Goal: Task Accomplishment & Management: Complete application form

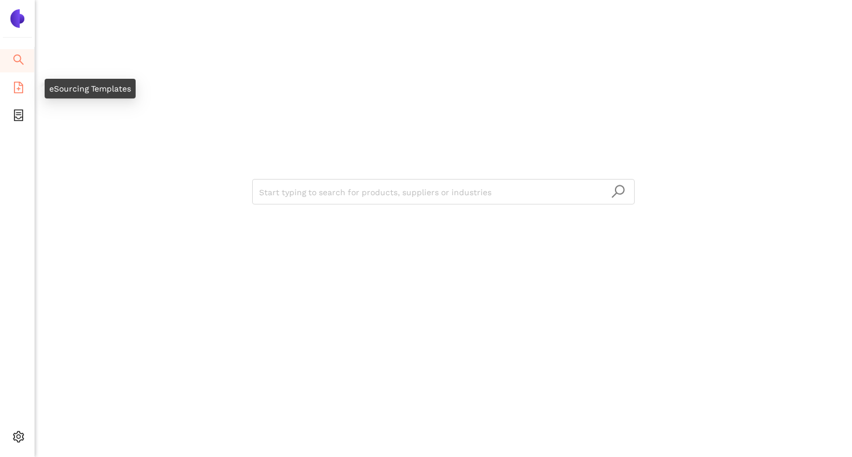
click at [20, 90] on icon "file-add" at bounding box center [19, 88] width 12 height 12
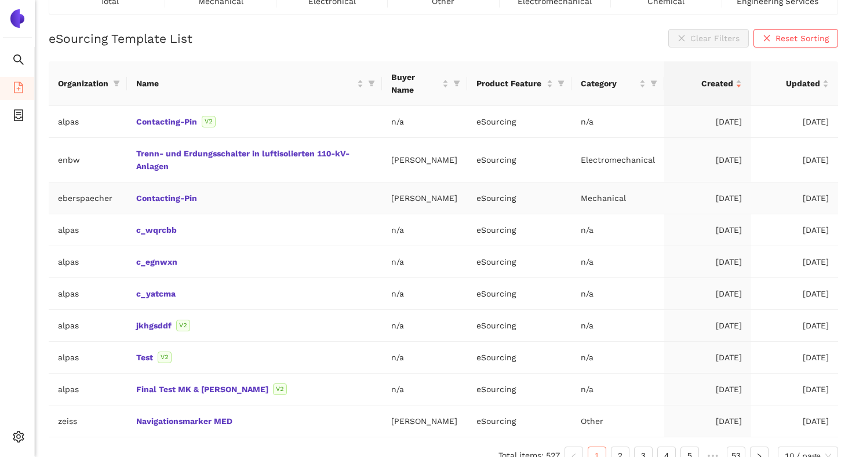
scroll to position [106, 0]
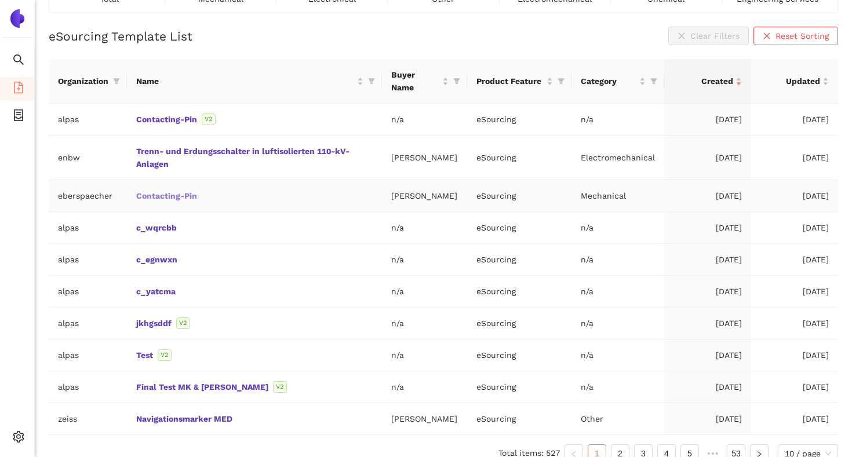
click at [0, 0] on link "Contacting-Pin" at bounding box center [0, 0] width 0 height 0
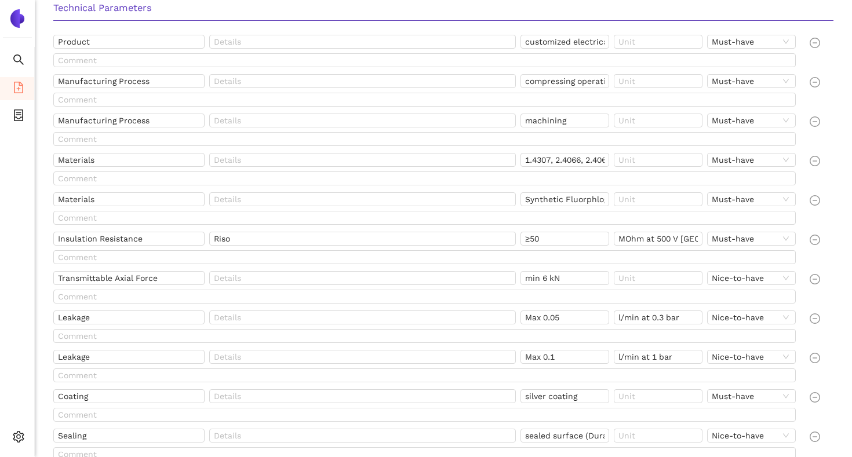
scroll to position [443, 0]
click at [525, 40] on input "customized electrical contacting pin with insulation material" at bounding box center [564, 40] width 89 height 14
drag, startPoint x: 525, startPoint y: 40, endPoint x: 610, endPoint y: 46, distance: 85.4
click at [610, 46] on div "customized electrical contacting pin with insulation material" at bounding box center [566, 42] width 93 height 19
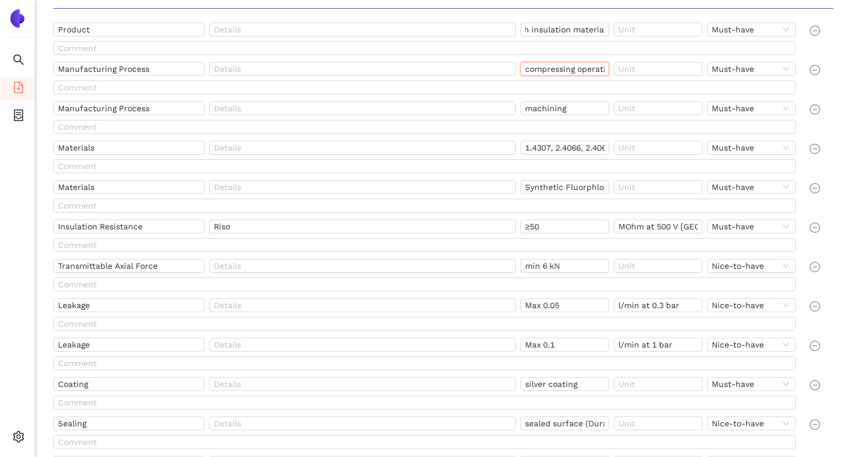
scroll to position [0, 0]
drag, startPoint x: 524, startPoint y: 72, endPoint x: 597, endPoint y: 73, distance: 73.6
click at [597, 73] on input "compressing operation" at bounding box center [564, 69] width 89 height 14
click at [570, 113] on input "machining" at bounding box center [564, 108] width 89 height 14
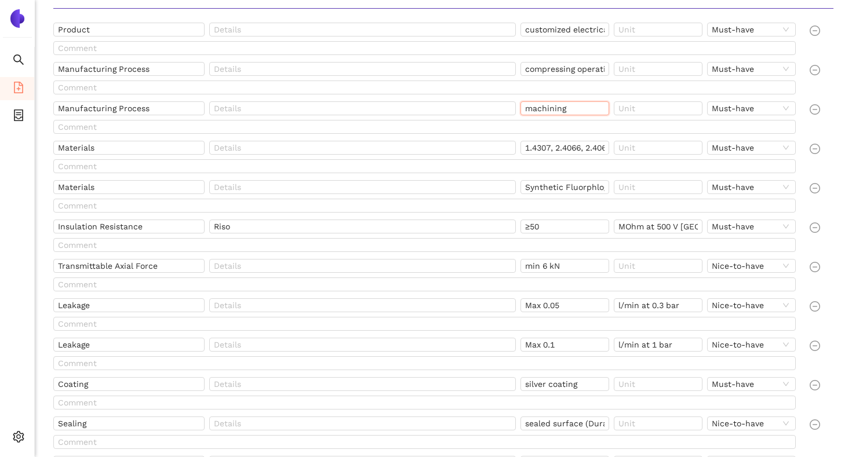
click at [570, 113] on input "machining" at bounding box center [564, 108] width 89 height 14
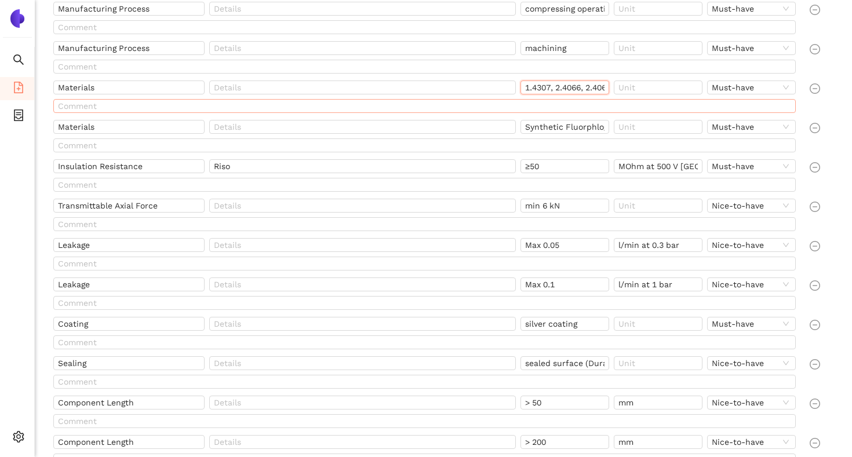
scroll to position [0, 75]
drag, startPoint x: 526, startPoint y: 89, endPoint x: 622, endPoint y: 102, distance: 97.7
click at [622, 102] on div "Materials 1.4307, 2.4066, 2.4068, 1.4301, 1.4541 Must-have" at bounding box center [427, 99] width 756 height 37
drag, startPoint x: 526, startPoint y: 126, endPoint x: 624, endPoint y: 133, distance: 98.2
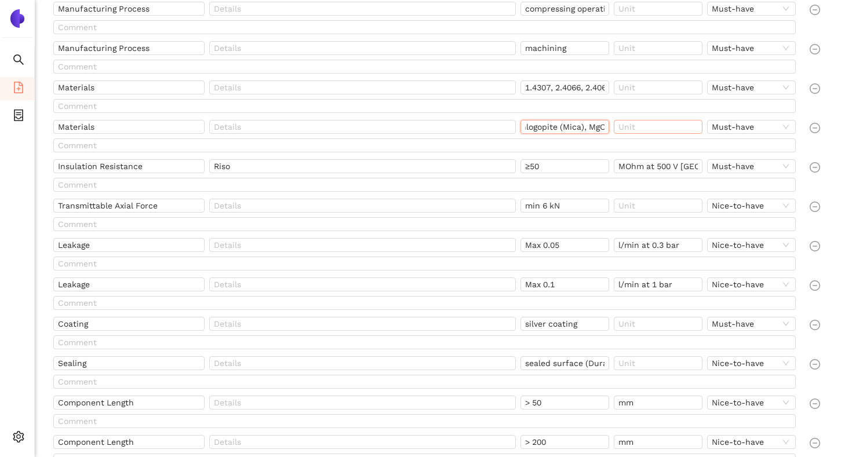
click at [625, 133] on div "Materials Synthetic Fluorphlogopite (Mica), MgO Must-have" at bounding box center [426, 129] width 747 height 19
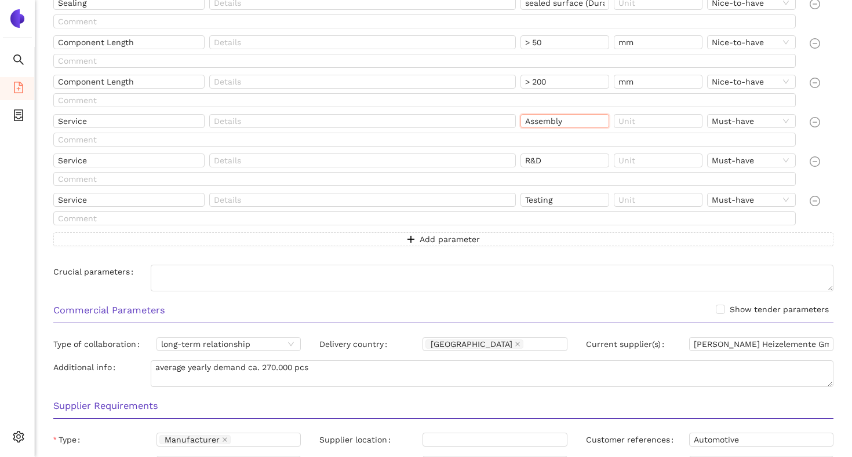
scroll to position [0, 0]
drag, startPoint x: 570, startPoint y: 123, endPoint x: 524, endPoint y: 127, distance: 46.6
click at [524, 127] on input "Assembly" at bounding box center [564, 121] width 89 height 14
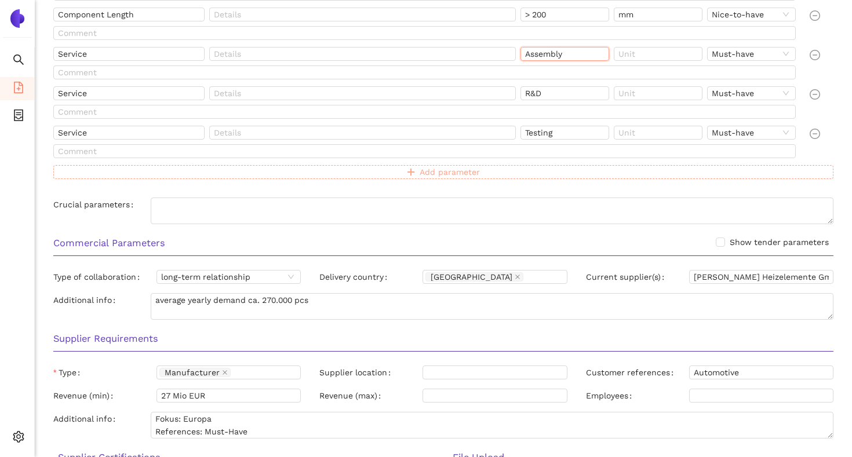
scroll to position [943, 0]
drag, startPoint x: 554, startPoint y: 132, endPoint x: 526, endPoint y: 132, distance: 29.0
click at [526, 132] on input "Testing" at bounding box center [564, 132] width 89 height 14
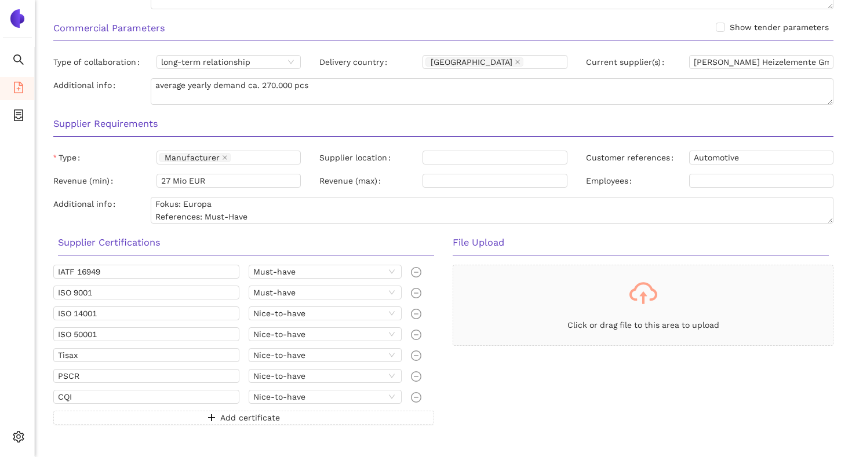
scroll to position [1163, 0]
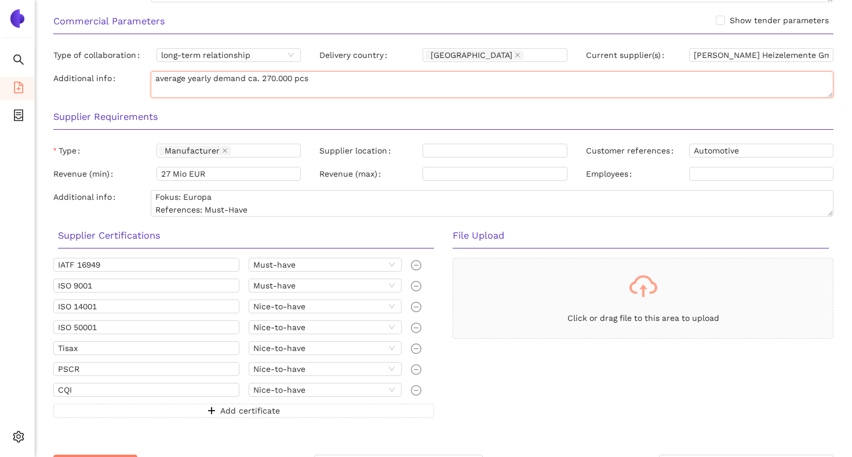
drag, startPoint x: 309, startPoint y: 80, endPoint x: 154, endPoint y: 79, distance: 154.7
click at [154, 79] on textarea "average yearly demand ca. 270.000 pcs" at bounding box center [492, 84] width 683 height 27
drag, startPoint x: 694, startPoint y: 57, endPoint x: 829, endPoint y: 56, distance: 134.4
click at [829, 56] on input "Eichenauer Heizelemente GmbH, Hidria d. o. o." at bounding box center [761, 55] width 144 height 14
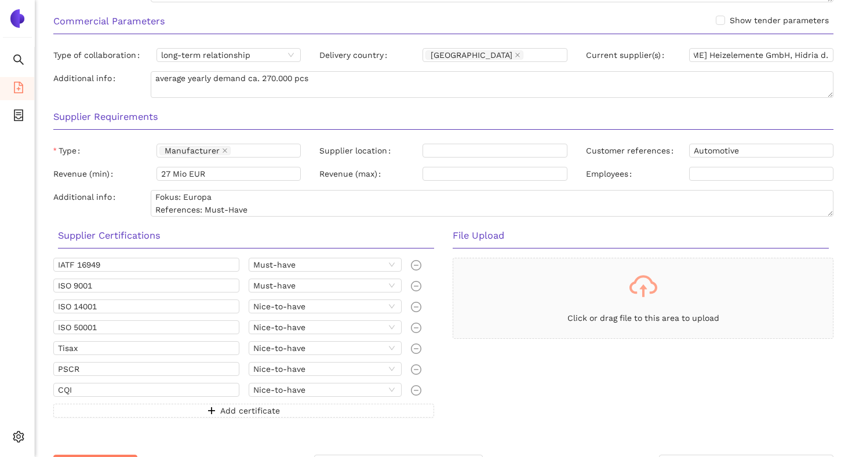
scroll to position [0, 0]
click at [552, 106] on div "Supplier Requirements" at bounding box center [443, 121] width 798 height 37
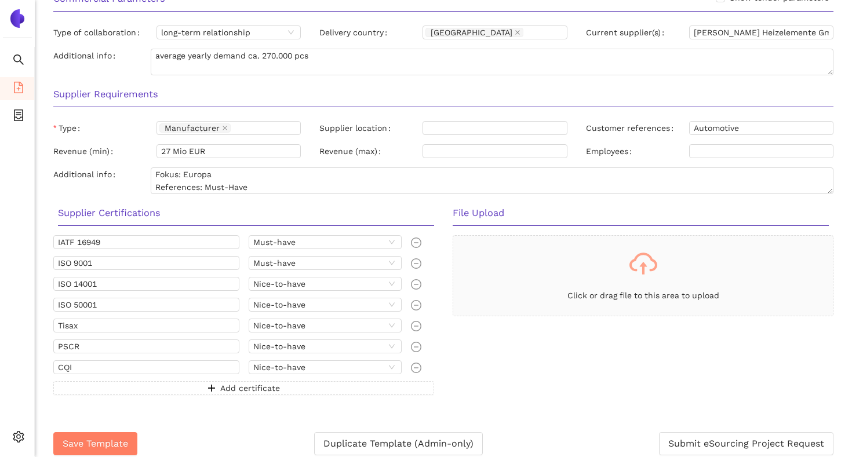
scroll to position [1194, 0]
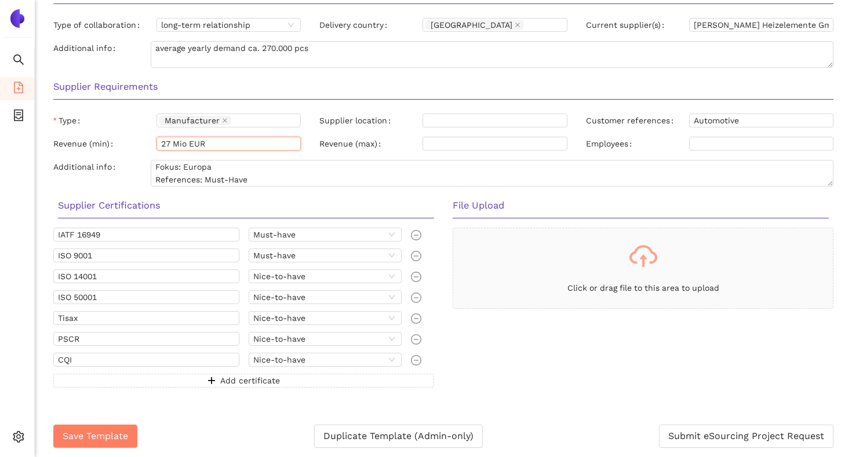
drag, startPoint x: 216, startPoint y: 144, endPoint x: 157, endPoint y: 145, distance: 58.5
click at [157, 145] on input "27 Mio EUR" at bounding box center [228, 144] width 144 height 14
click at [200, 168] on textarea "Fokus: Europa References: Must-Have" at bounding box center [492, 173] width 683 height 27
click at [712, 119] on input "Automotive" at bounding box center [761, 121] width 144 height 14
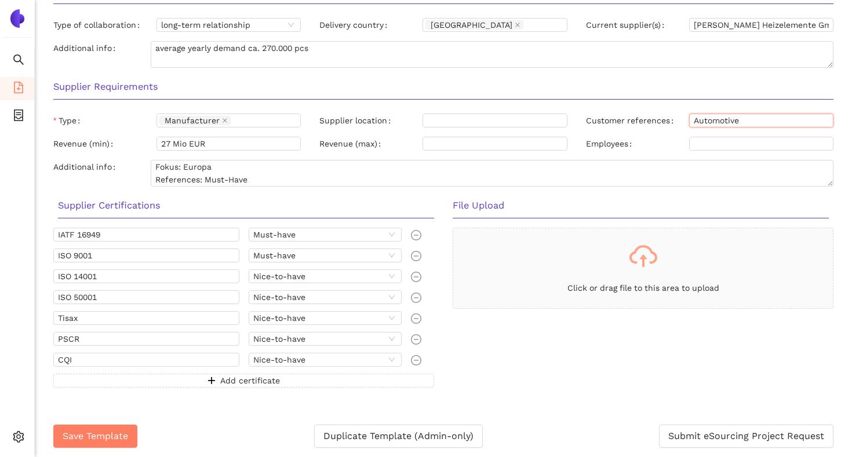
click at [714, 119] on input "Automotive" at bounding box center [761, 121] width 144 height 14
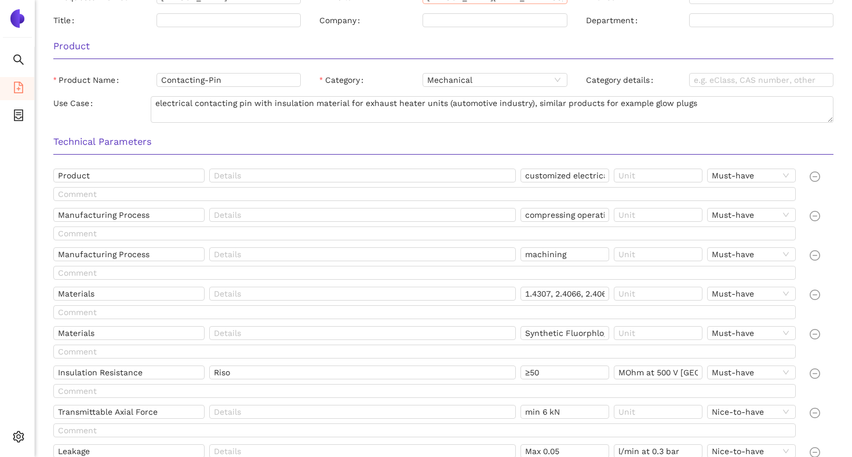
scroll to position [309, 0]
drag, startPoint x: 702, startPoint y: 106, endPoint x: 654, endPoint y: 100, distance: 47.9
click at [654, 100] on textarea "electrical contacting pin with insulation material for exhaust heater units (au…" at bounding box center [492, 108] width 683 height 27
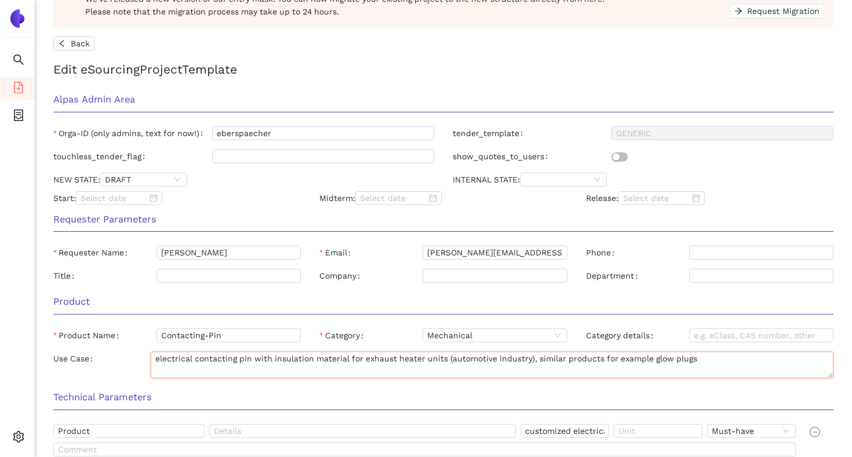
scroll to position [0, 0]
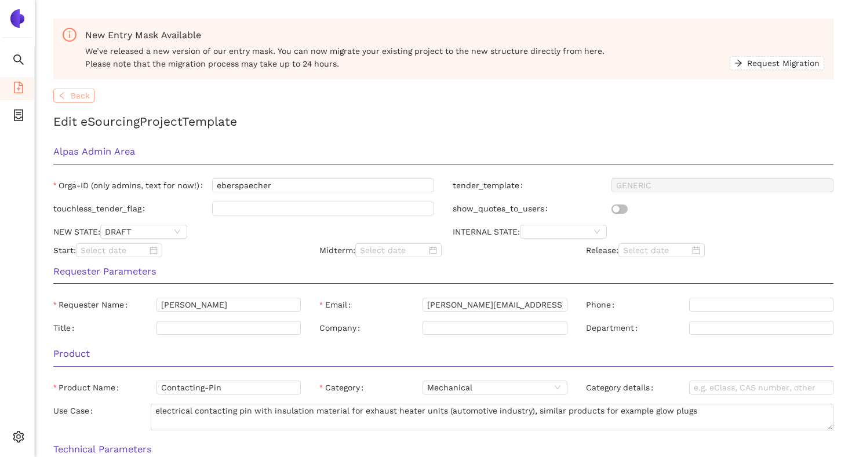
click at [87, 100] on span "Back" at bounding box center [80, 95] width 19 height 13
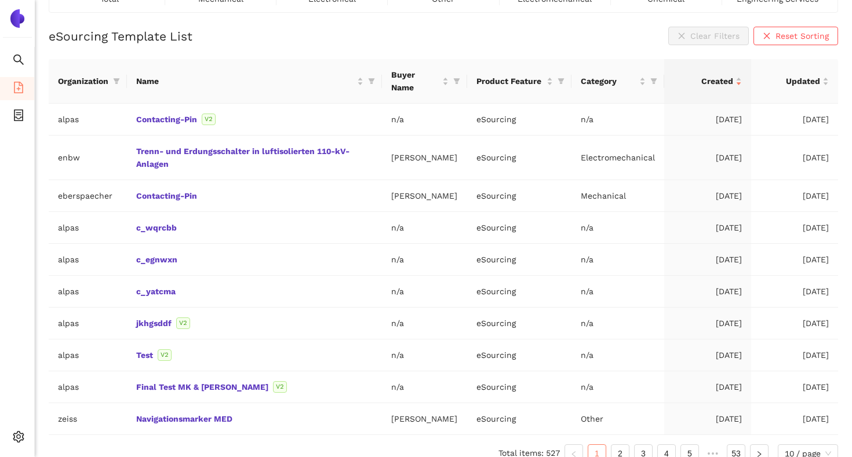
scroll to position [121, 0]
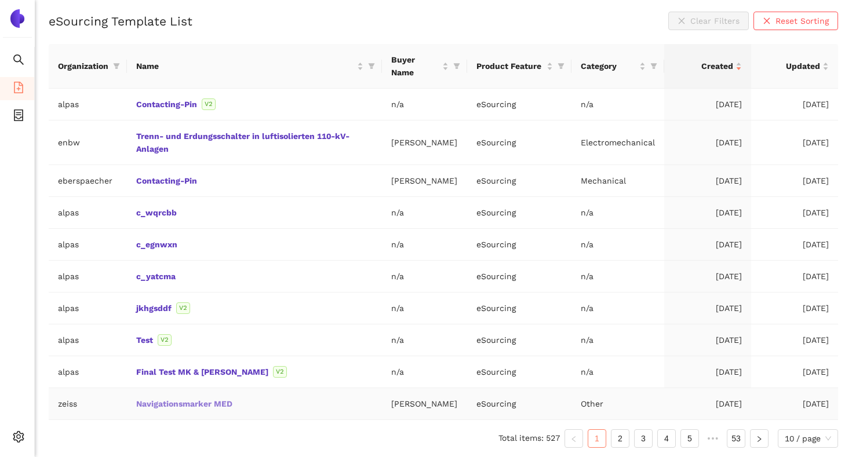
click at [0, 0] on link "Navigationsmarker MED" at bounding box center [0, 0] width 0 height 0
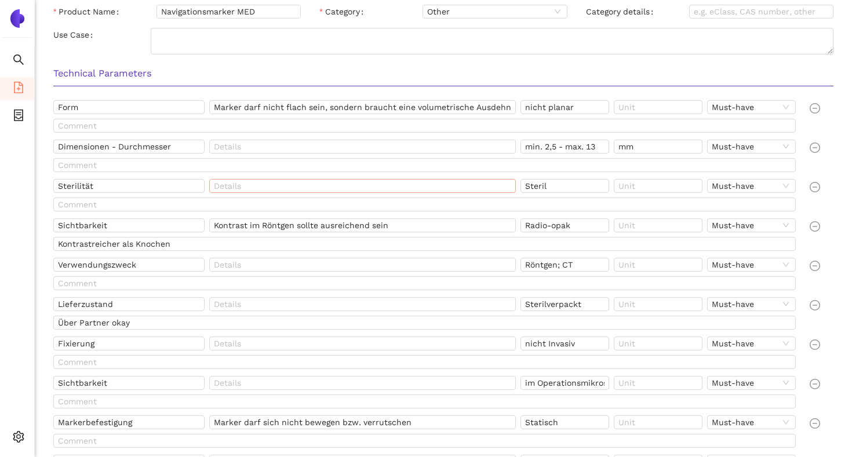
scroll to position [378, 0]
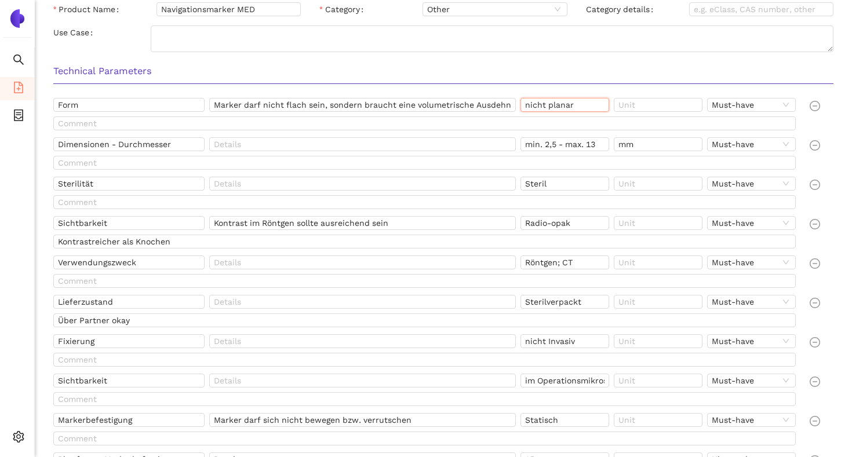
drag, startPoint x: 576, startPoint y: 107, endPoint x: 526, endPoint y: 104, distance: 50.5
click at [526, 104] on input "nicht planar" at bounding box center [564, 105] width 89 height 14
drag, startPoint x: 526, startPoint y: 144, endPoint x: 557, endPoint y: 144, distance: 31.9
click at [557, 144] on input "min. 2,5 - max. 13" at bounding box center [564, 144] width 89 height 14
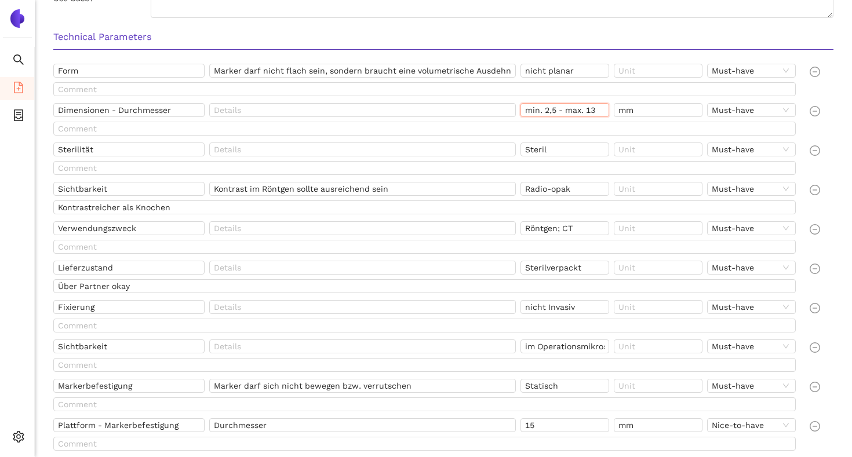
scroll to position [414, 0]
drag, startPoint x: 554, startPoint y: 153, endPoint x: 525, endPoint y: 149, distance: 29.3
click at [525, 149] on input "Steril" at bounding box center [564, 148] width 89 height 14
drag, startPoint x: 577, startPoint y: 193, endPoint x: 525, endPoint y: 193, distance: 52.1
click at [525, 193] on input "Radio-opak" at bounding box center [564, 187] width 89 height 14
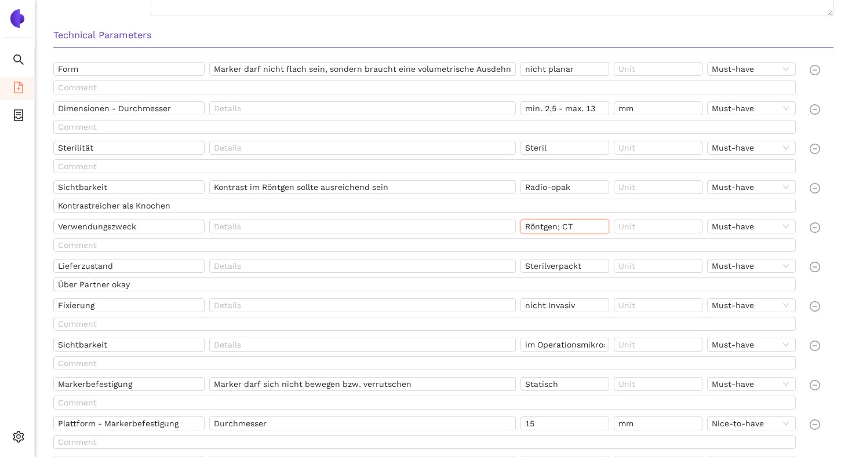
drag, startPoint x: 577, startPoint y: 227, endPoint x: 521, endPoint y: 228, distance: 55.6
click at [521, 228] on input "Röntgen; CT" at bounding box center [564, 227] width 89 height 14
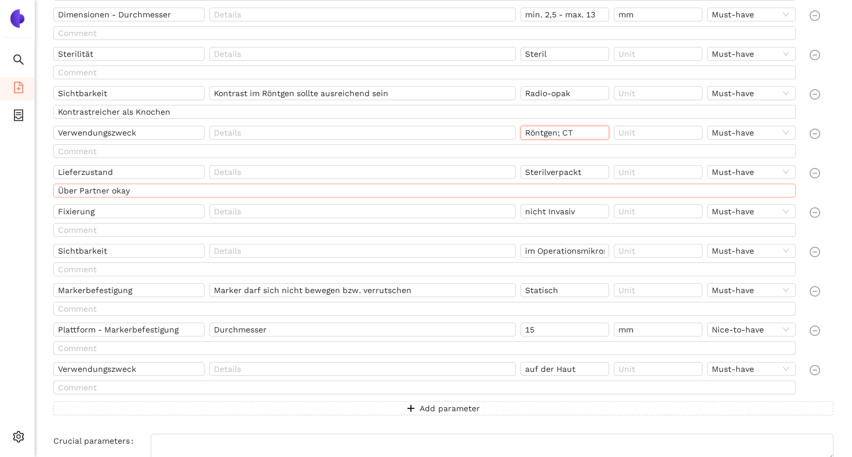
scroll to position [510, 0]
drag, startPoint x: 594, startPoint y: 171, endPoint x: 526, endPoint y: 173, distance: 67.8
click at [526, 173] on input "Sterilverpackt" at bounding box center [564, 170] width 89 height 14
drag, startPoint x: 579, startPoint y: 210, endPoint x: 523, endPoint y: 204, distance: 56.0
click at [523, 204] on input "nicht Invasiv" at bounding box center [564, 210] width 89 height 14
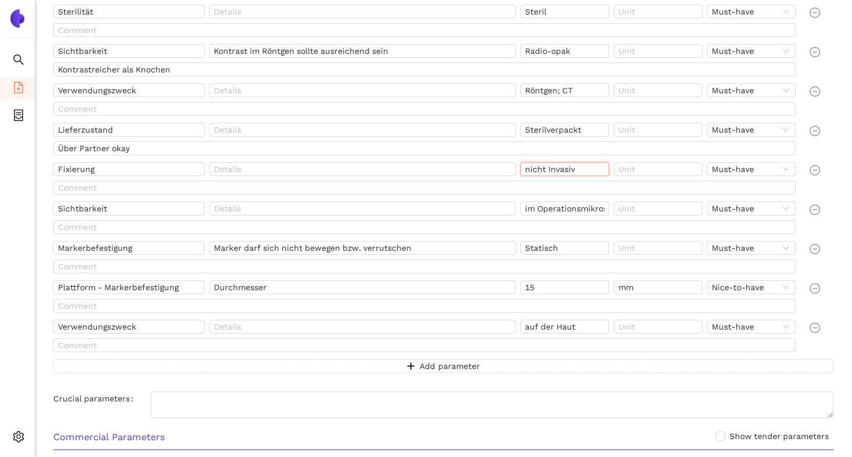
scroll to position [556, 0]
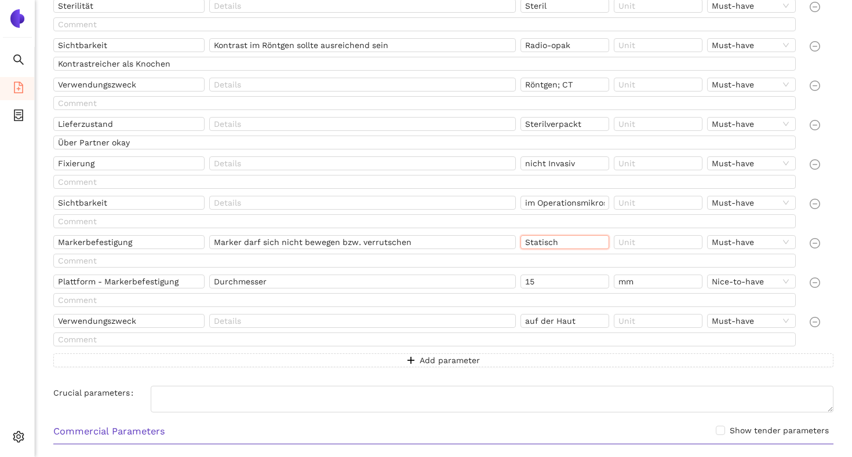
click at [543, 238] on input "Statisch" at bounding box center [564, 242] width 89 height 14
click at [535, 275] on input "15" at bounding box center [564, 282] width 89 height 14
click at [534, 276] on input "15" at bounding box center [564, 282] width 89 height 14
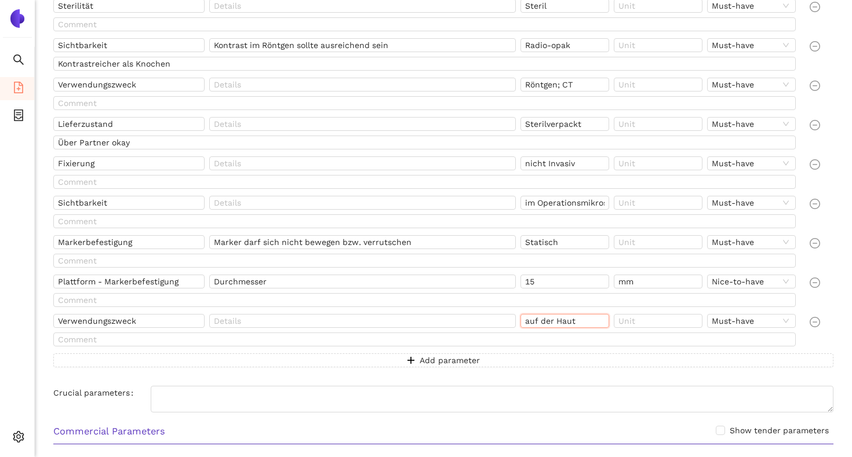
click at [571, 326] on input "auf der Haut" at bounding box center [564, 321] width 89 height 14
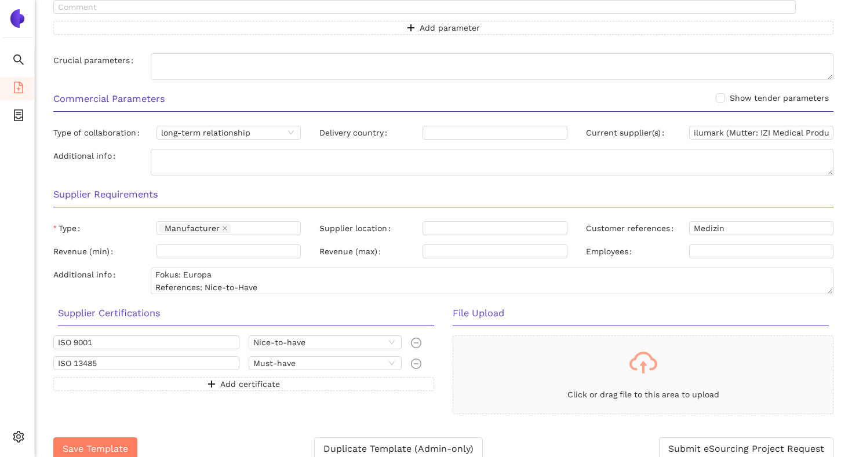
scroll to position [889, 0]
click at [707, 133] on input "ilumark (Mutter: IZI Medical Products LLC)" at bounding box center [761, 132] width 144 height 14
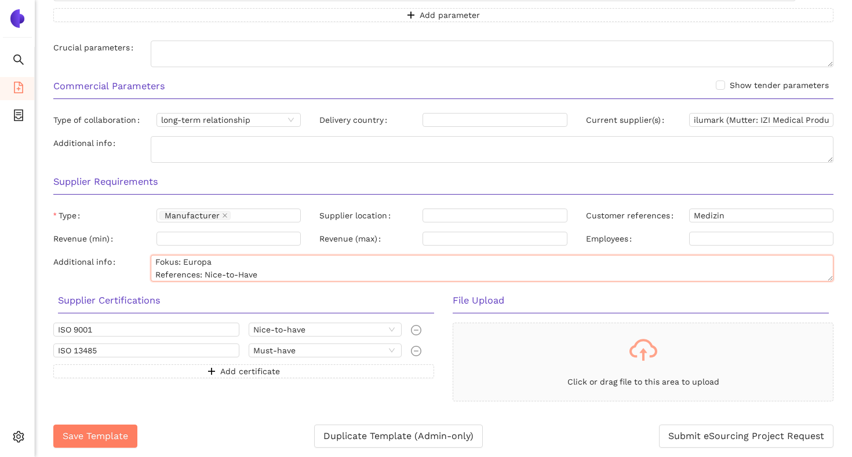
click at [202, 262] on textarea "Fokus: Europa References: Nice-to-Have" at bounding box center [492, 268] width 683 height 27
click at [718, 214] on input "Medizin" at bounding box center [761, 216] width 144 height 14
click at [720, 214] on input "Medizin" at bounding box center [761, 216] width 144 height 14
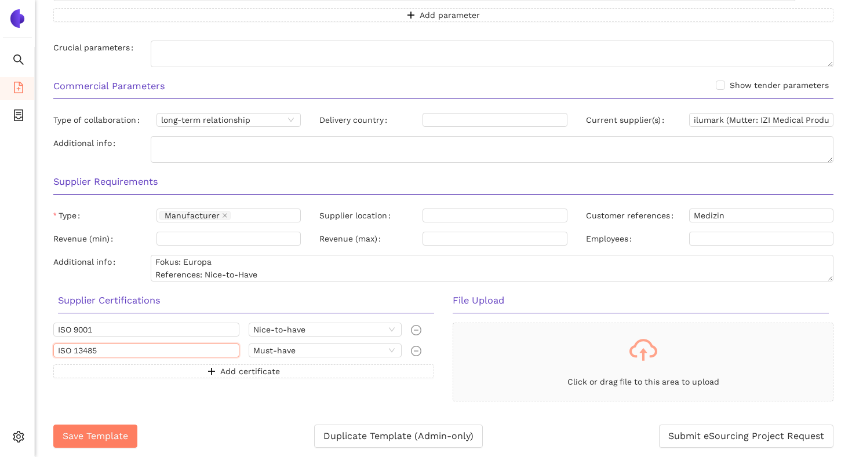
drag, startPoint x: 105, startPoint y: 350, endPoint x: 35, endPoint y: 350, distance: 70.1
click at [14, 96] on span "file-add" at bounding box center [19, 89] width 12 height 23
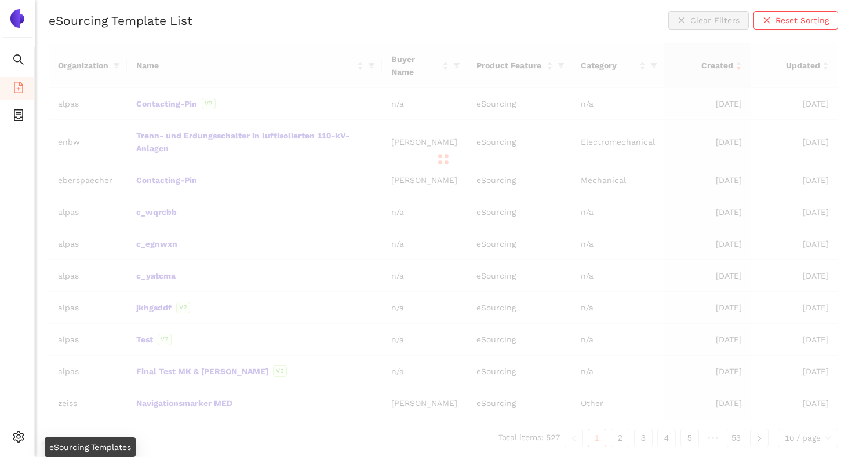
scroll to position [121, 0]
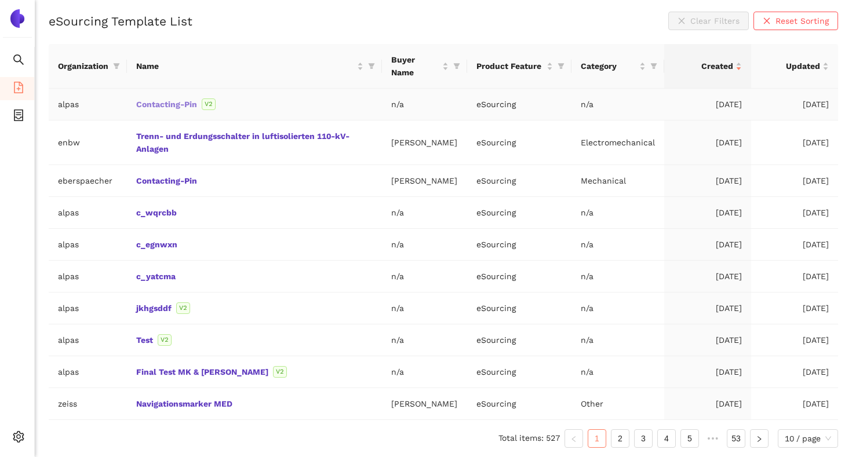
click at [0, 0] on link "Contacting-Pin" at bounding box center [0, 0] width 0 height 0
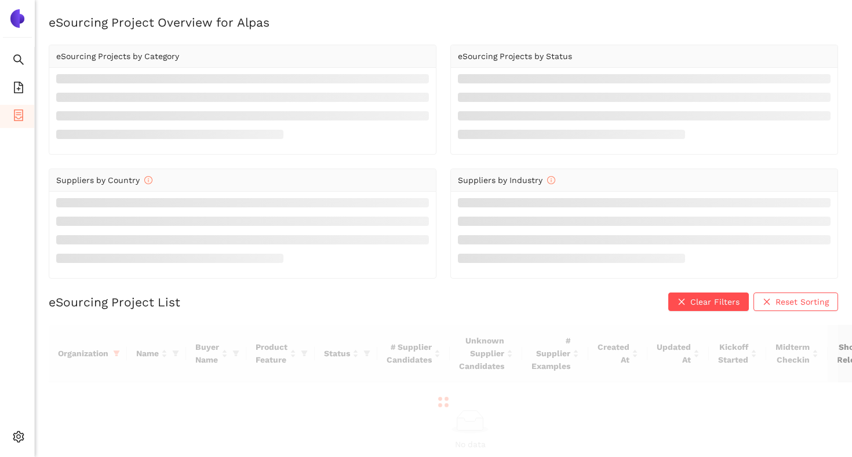
scroll to position [22, 0]
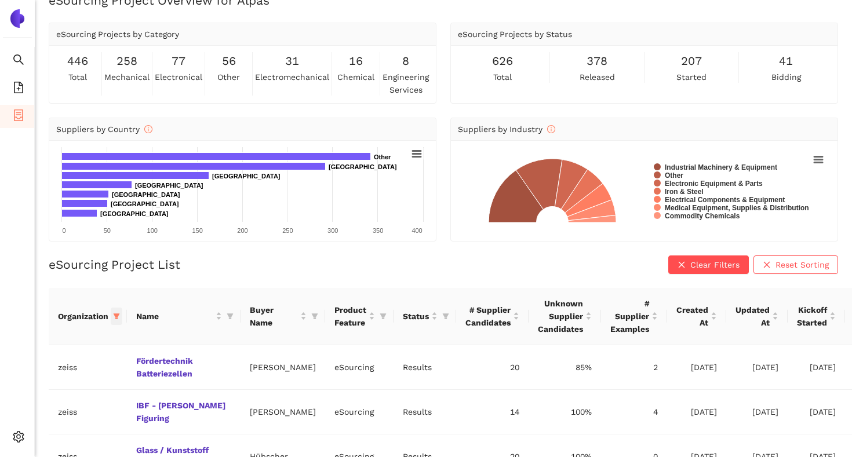
click at [115, 313] on icon "filter" at bounding box center [116, 316] width 7 height 7
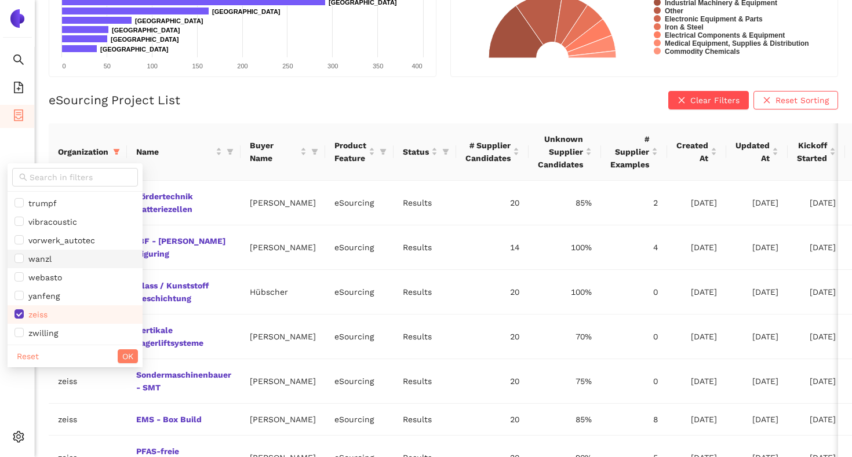
scroll to position [272, 0]
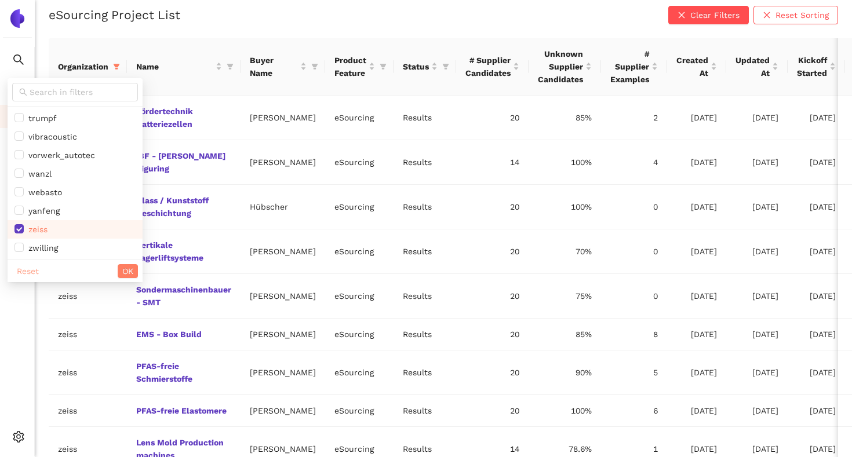
click at [31, 271] on span "Reset" at bounding box center [28, 271] width 22 height 13
checkbox input "false"
click at [118, 274] on button "OK" at bounding box center [128, 271] width 20 height 14
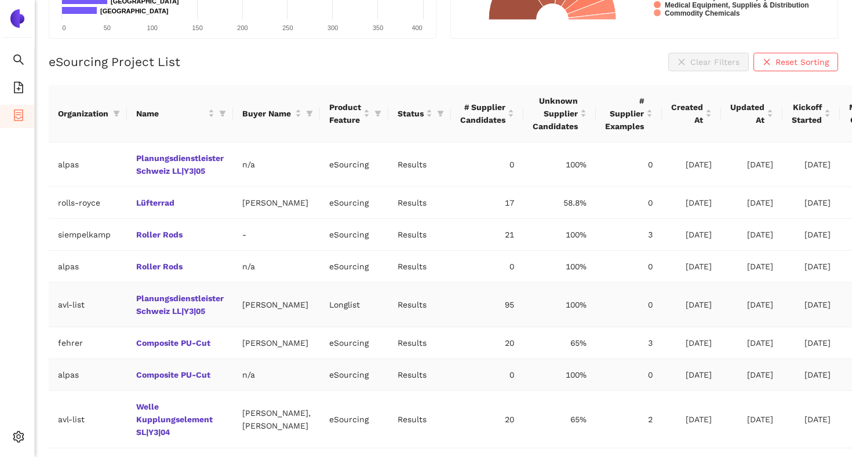
scroll to position [0, 0]
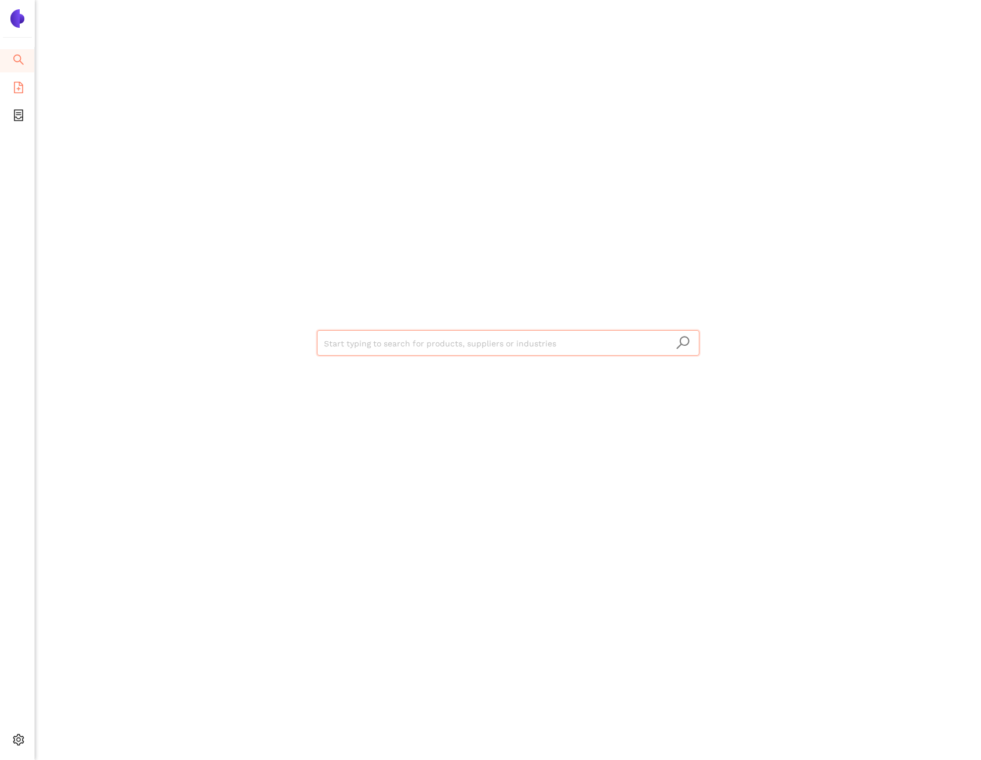
click at [15, 88] on icon "file-add" at bounding box center [19, 88] width 12 height 12
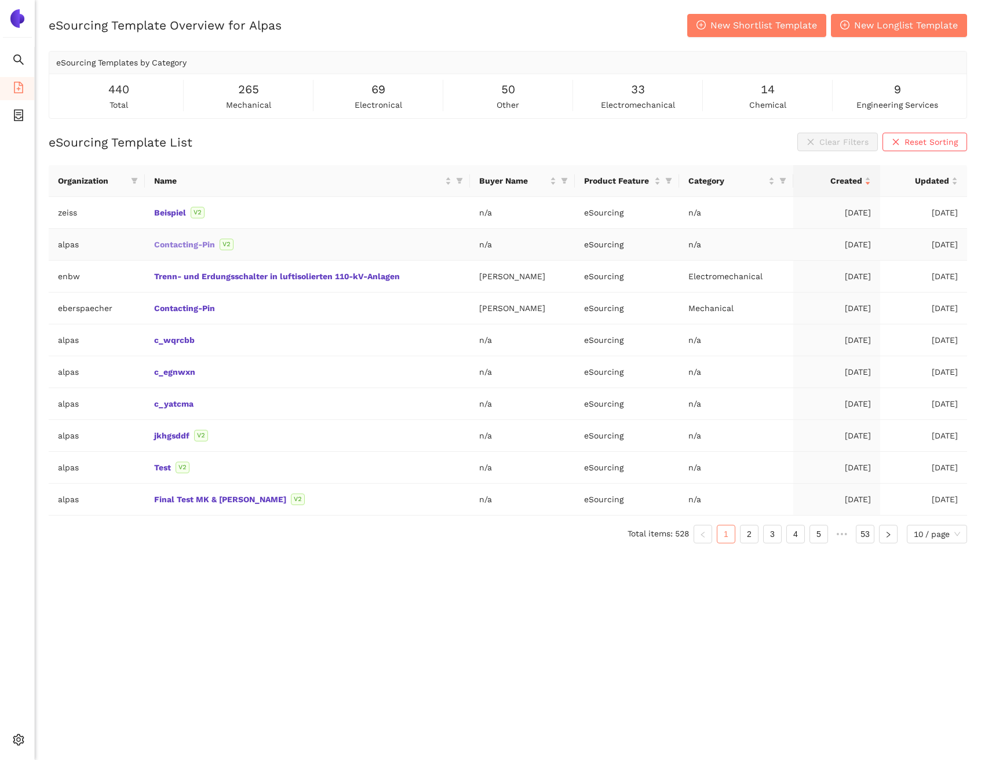
click at [0, 0] on link "Contacting-Pin" at bounding box center [0, 0] width 0 height 0
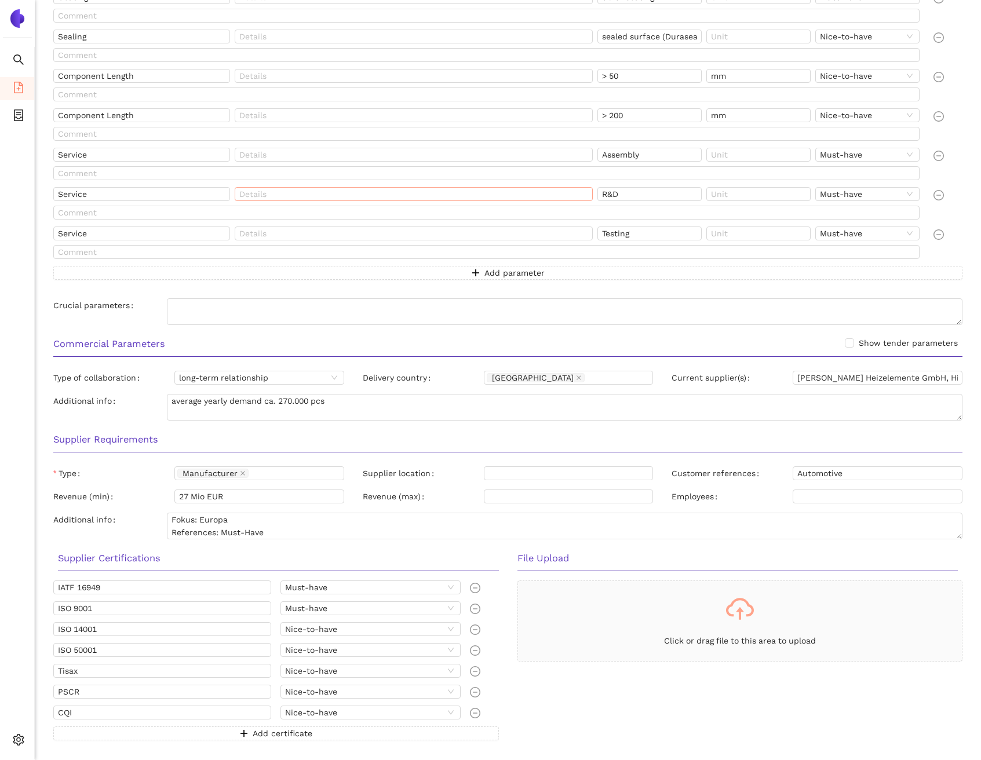
scroll to position [855, 0]
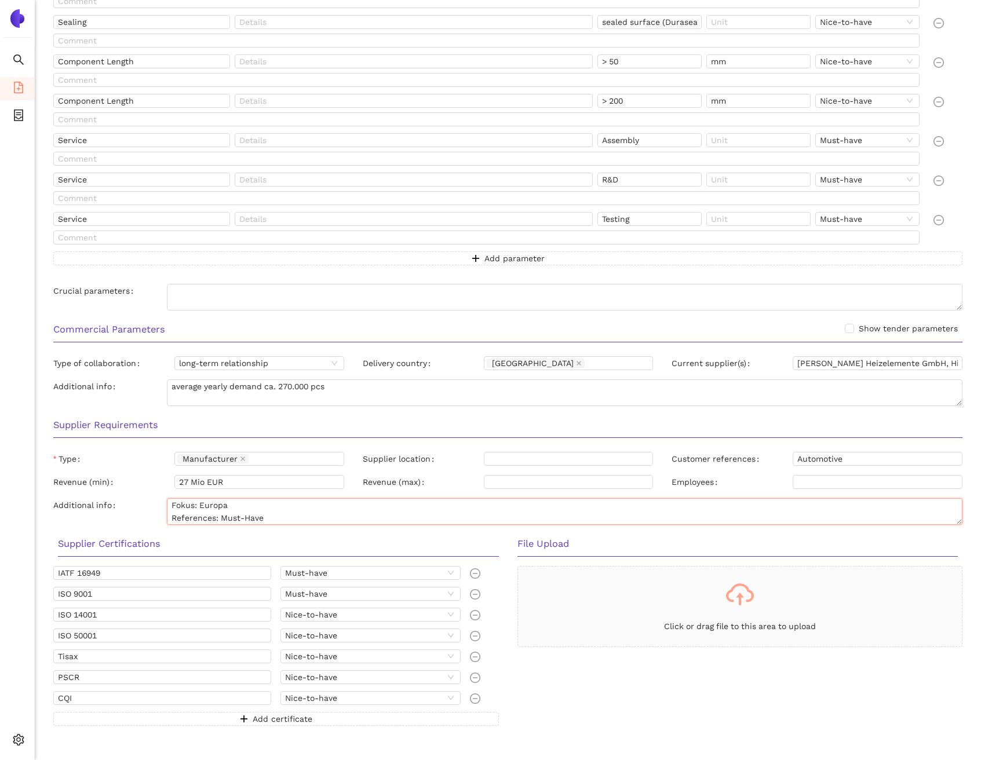
click at [224, 509] on textarea "Fokus: Europa References: Must-Have" at bounding box center [565, 511] width 796 height 27
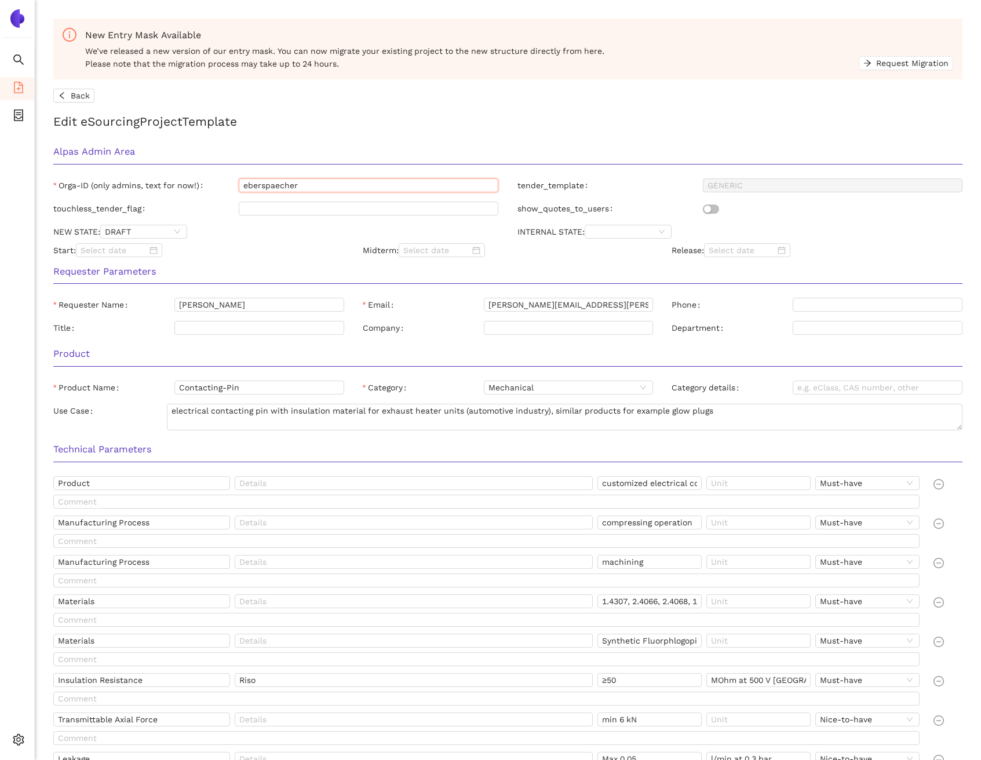
click at [302, 189] on input "eberspaecher" at bounding box center [369, 185] width 260 height 14
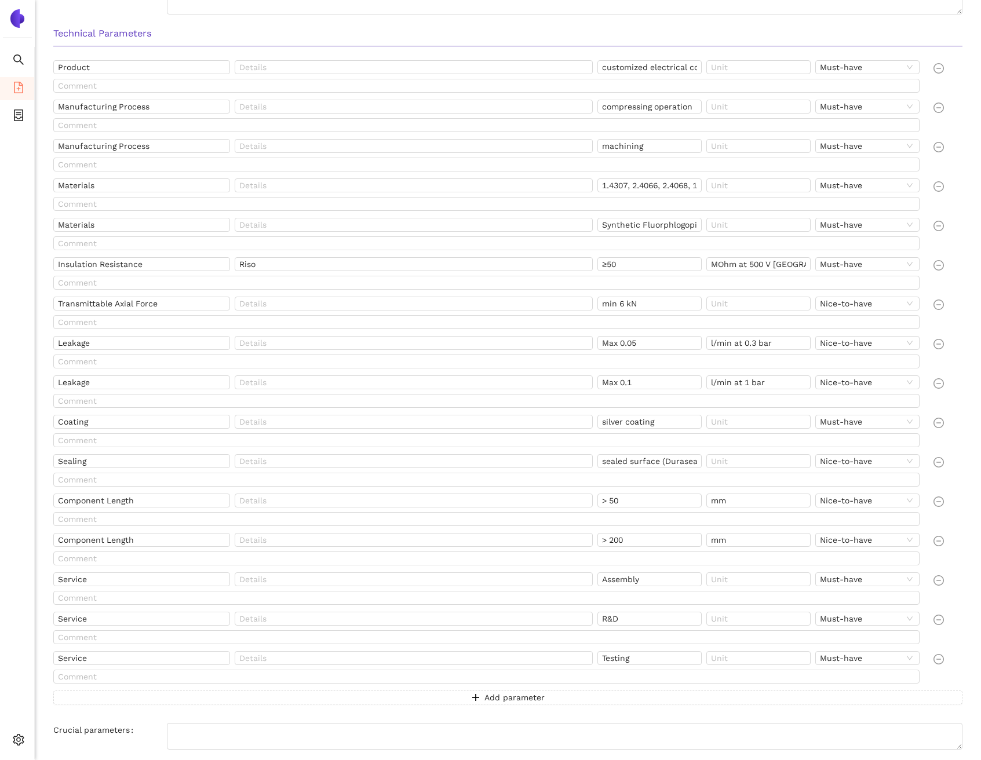
scroll to position [412, 0]
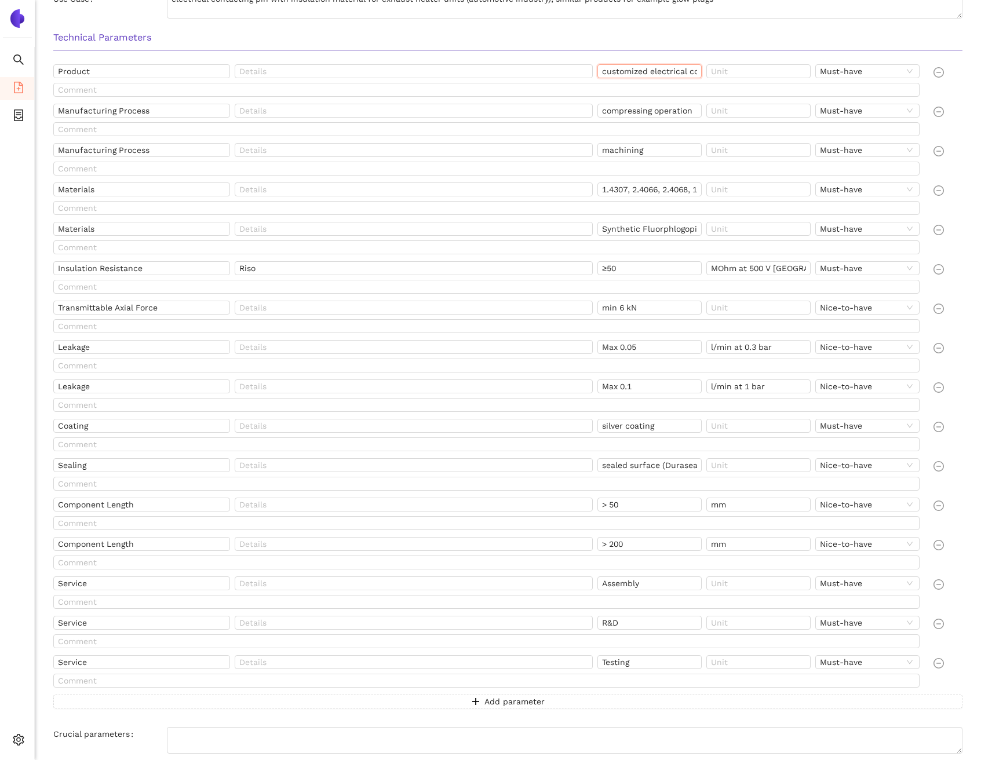
click at [679, 67] on input "customized electrical contacting pin with insulation material" at bounding box center [649, 71] width 104 height 14
click at [152, 112] on input "Manufacturing Process" at bounding box center [141, 108] width 177 height 14
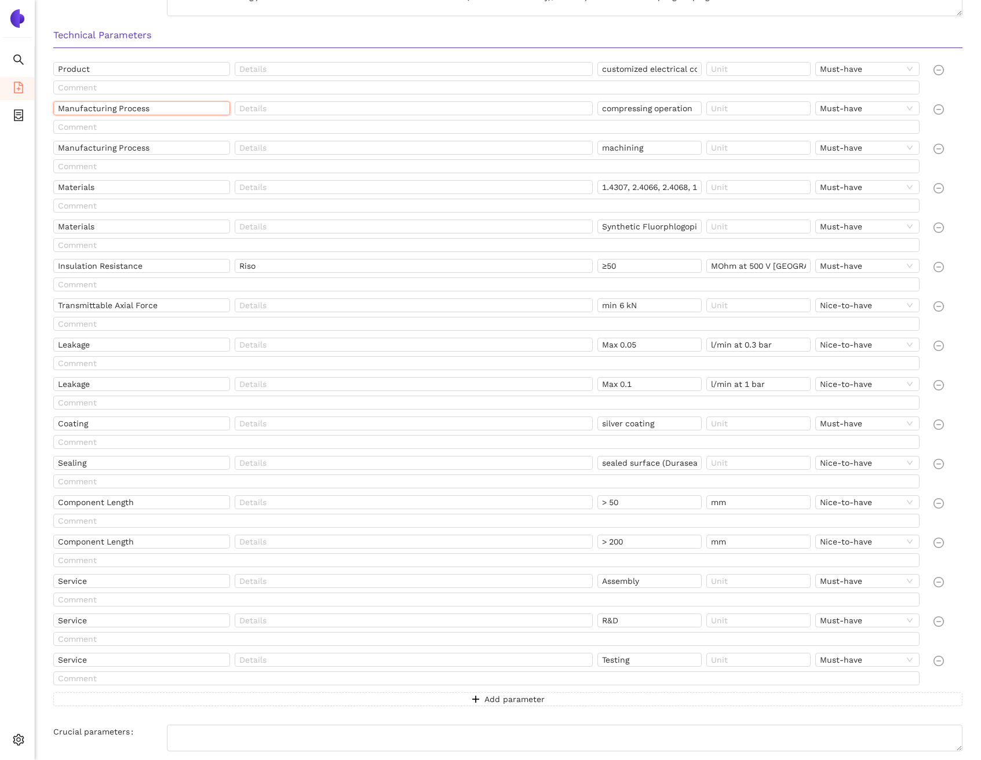
click at [152, 112] on input "Manufacturing Process" at bounding box center [141, 108] width 177 height 14
click at [643, 104] on input "compressing operation" at bounding box center [649, 108] width 104 height 14
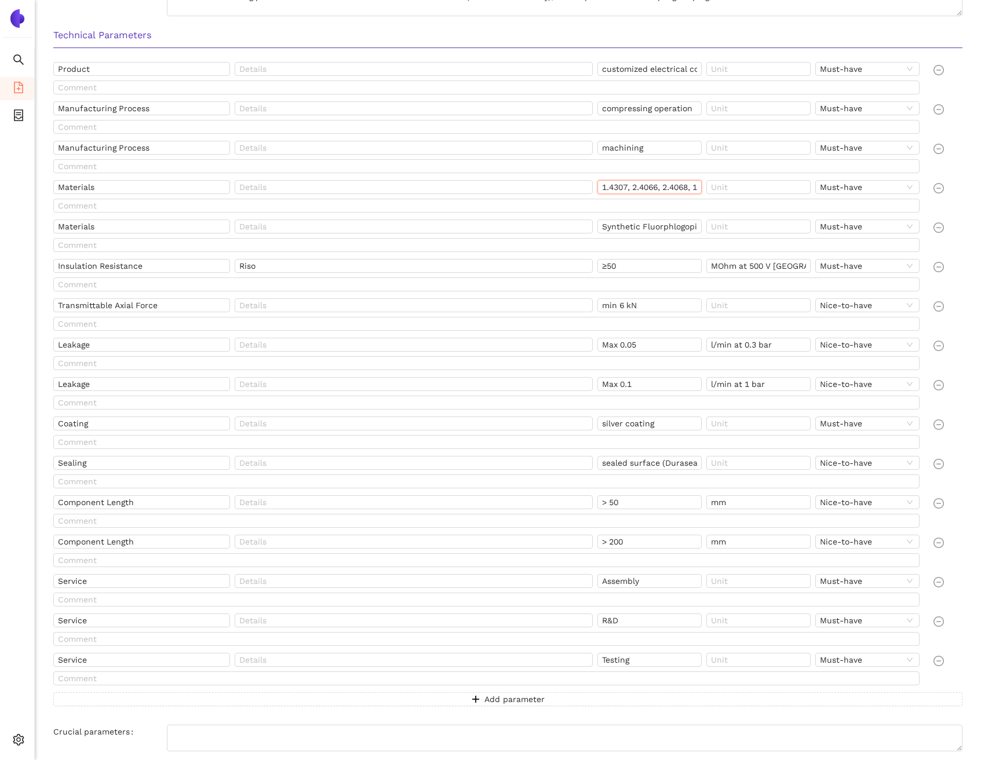
click at [672, 188] on input "1.4307, 2.4066, 2.4068, 1.4301, 1.4541" at bounding box center [649, 187] width 104 height 14
click at [165, 232] on input "Materials" at bounding box center [141, 227] width 177 height 14
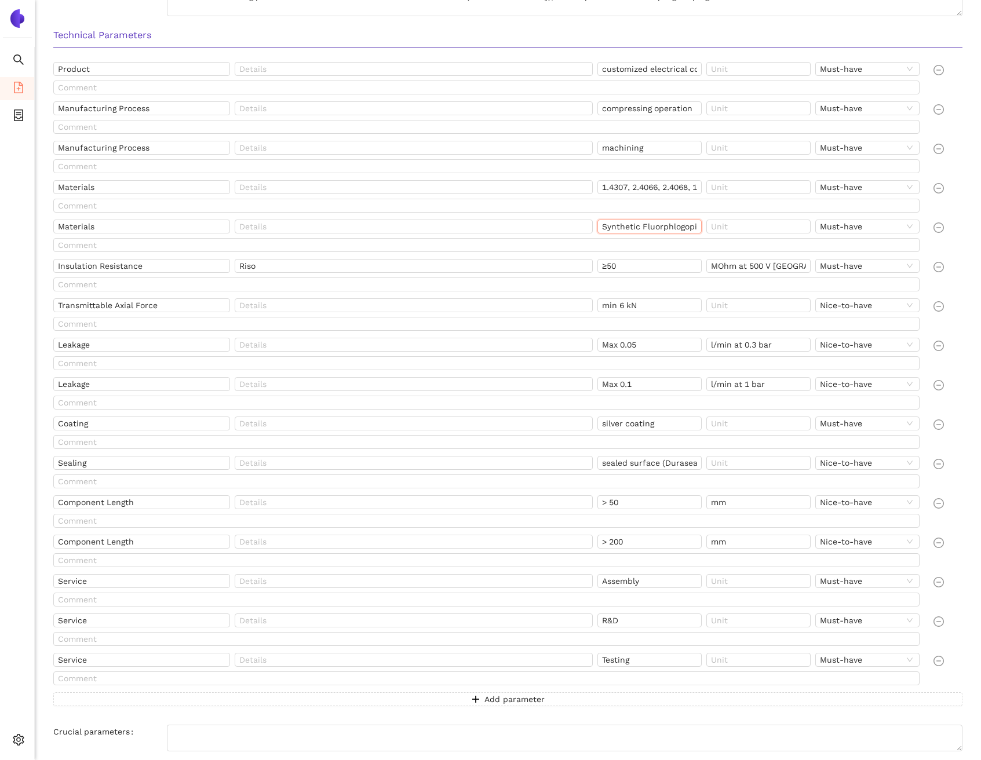
click at [665, 232] on input "Synthetic Fluorphlogopite (Mica), MgO" at bounding box center [649, 227] width 104 height 14
click at [206, 268] on input "Insulation Resistance" at bounding box center [141, 266] width 177 height 14
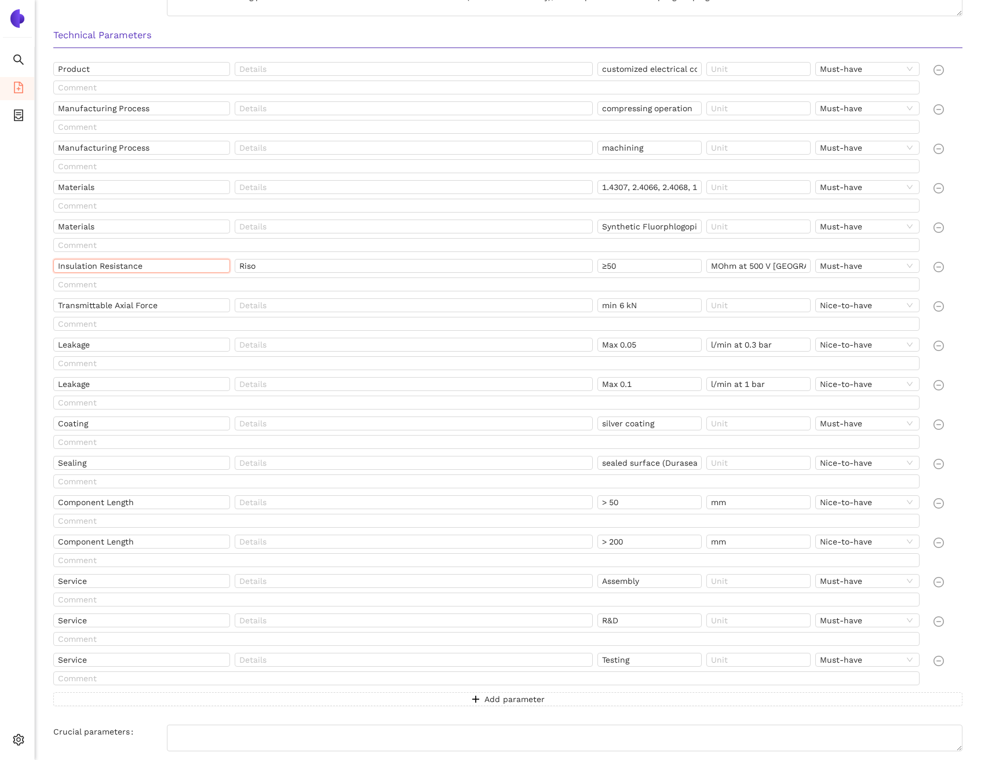
click at [206, 268] on input "Insulation Resistance" at bounding box center [141, 266] width 177 height 14
click at [137, 308] on input "Transmittable Axial Force" at bounding box center [141, 305] width 177 height 14
click at [665, 300] on input "min 6 kN" at bounding box center [649, 305] width 104 height 14
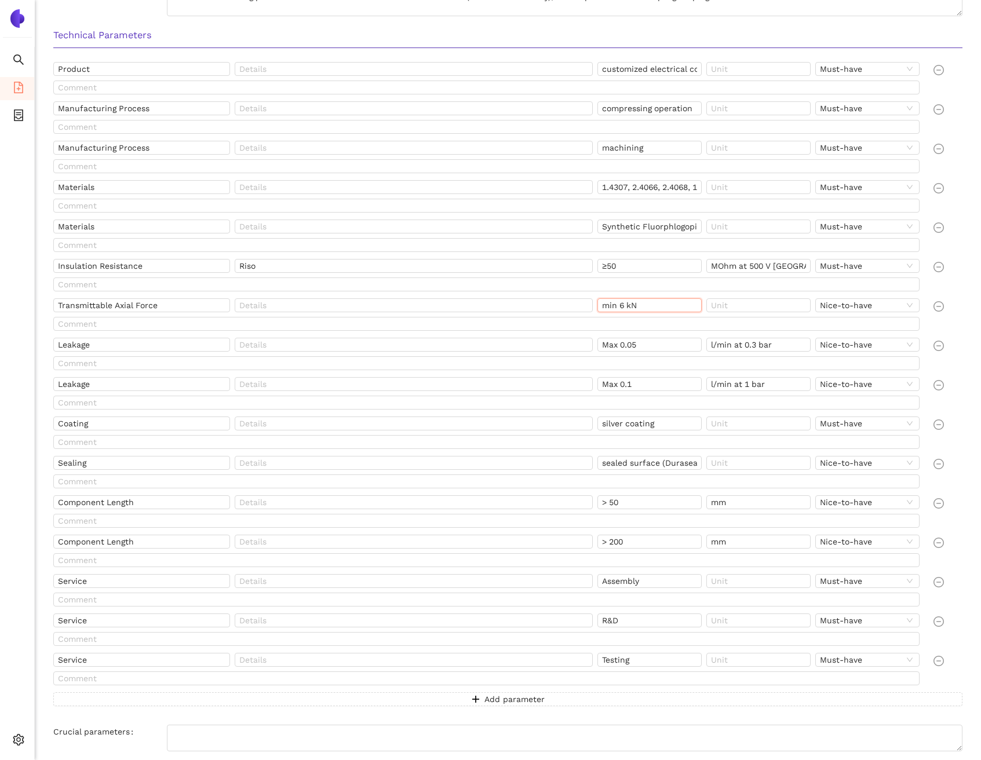
click at [665, 300] on input "min 6 kN" at bounding box center [649, 305] width 104 height 14
click at [745, 345] on input "l/min at 0.3 bar" at bounding box center [758, 345] width 104 height 14
click at [746, 345] on input "l/min at 0.3 bar" at bounding box center [758, 345] width 104 height 14
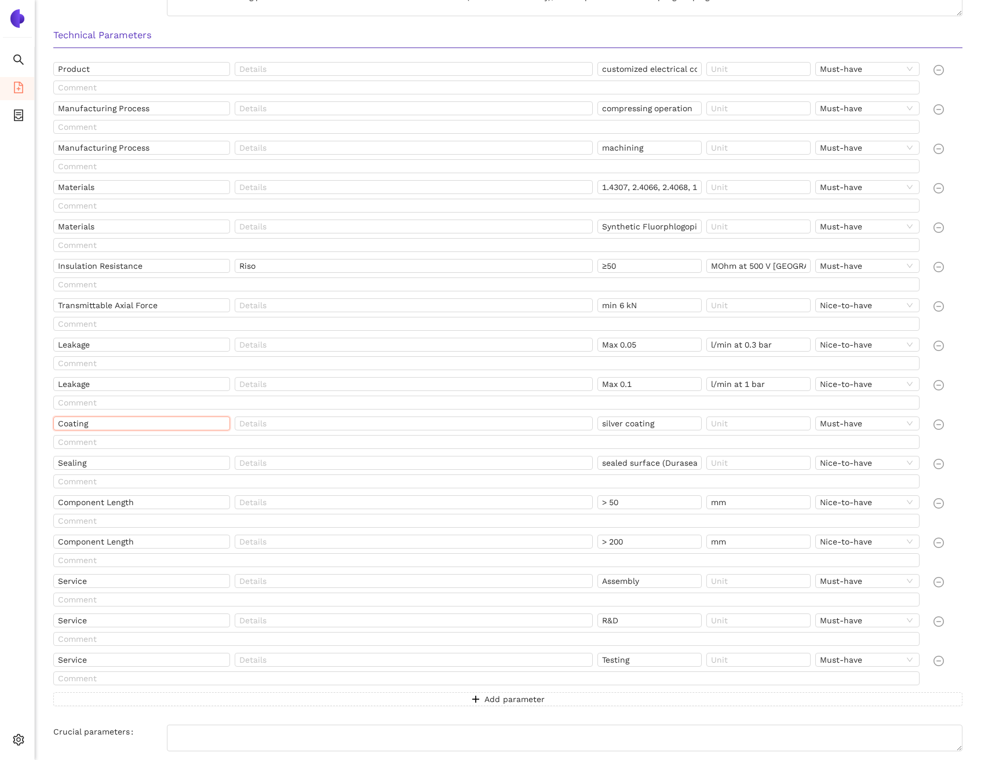
click at [152, 424] on input "Coating" at bounding box center [141, 424] width 177 height 14
click at [655, 419] on input "silver coating" at bounding box center [649, 424] width 104 height 14
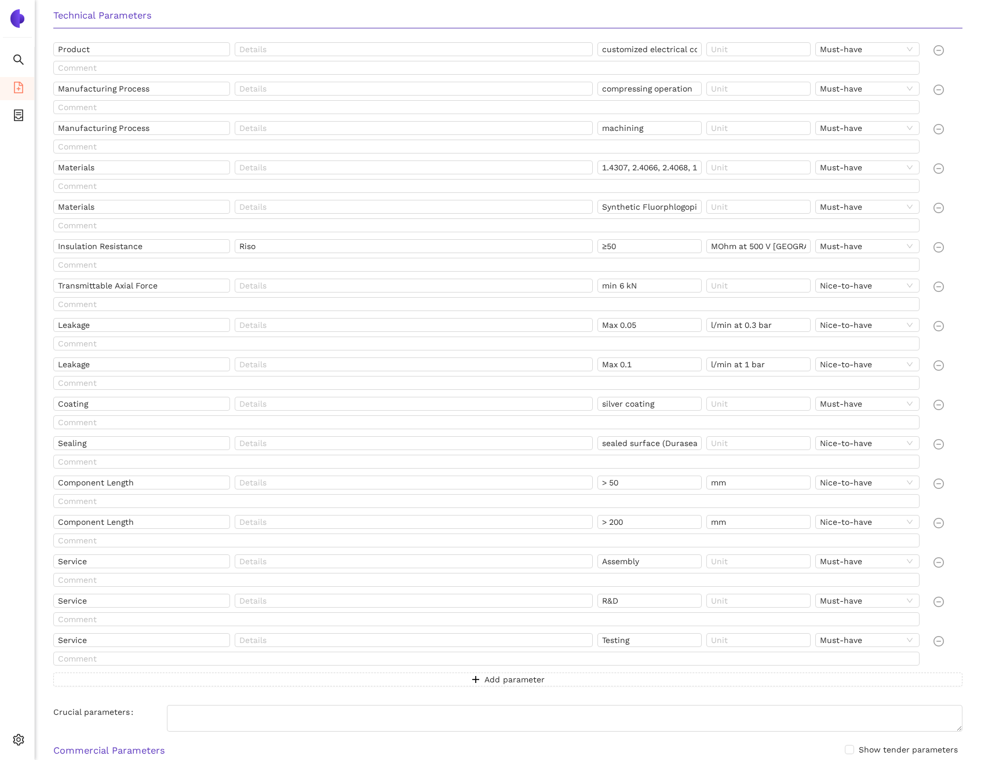
scroll to position [436, 0]
click at [123, 437] on input "Sealing" at bounding box center [141, 442] width 177 height 14
click at [642, 443] on input "sealed surface (Duraseal)" at bounding box center [649, 442] width 104 height 14
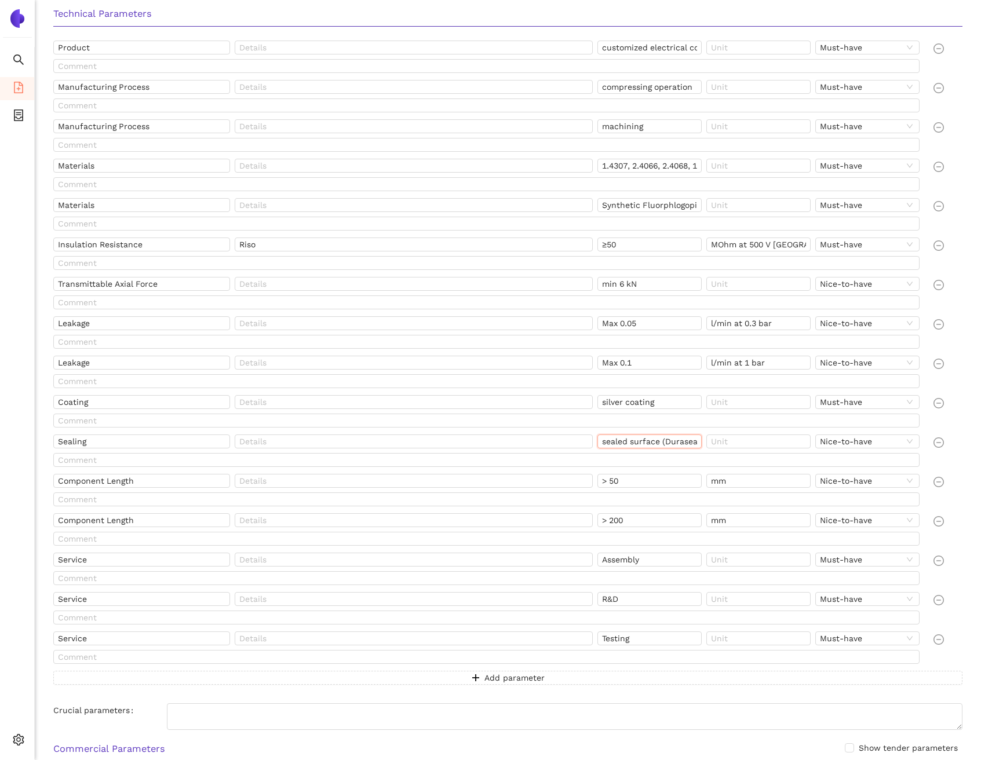
click at [642, 443] on input "sealed surface (Duraseal)" at bounding box center [649, 442] width 104 height 14
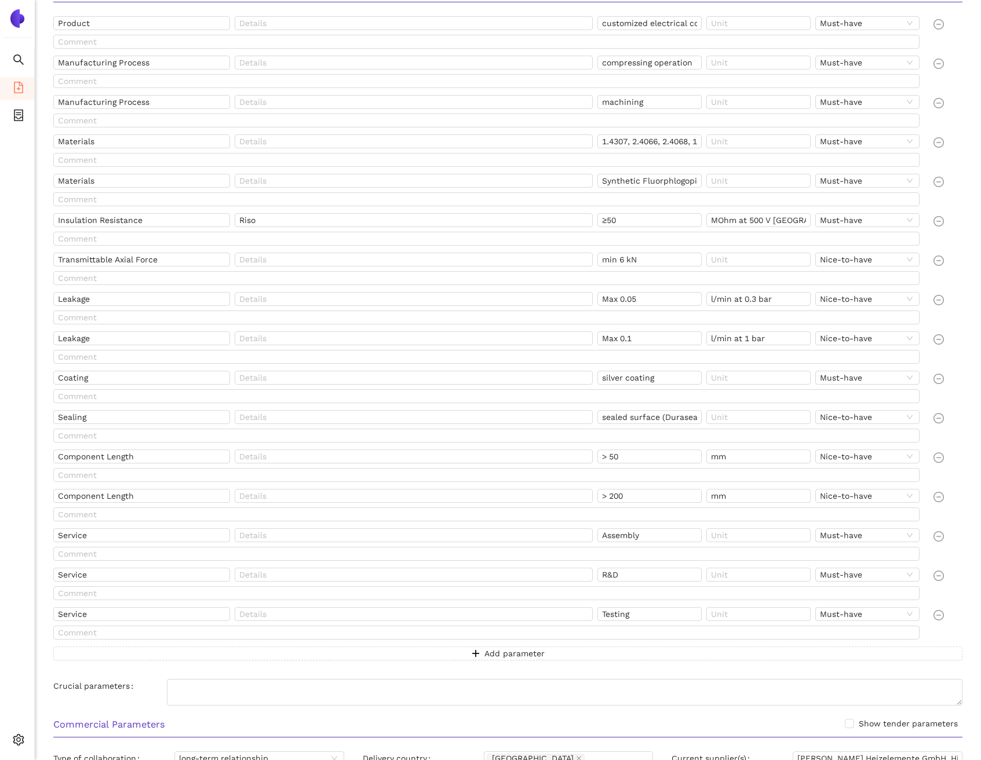
scroll to position [464, 0]
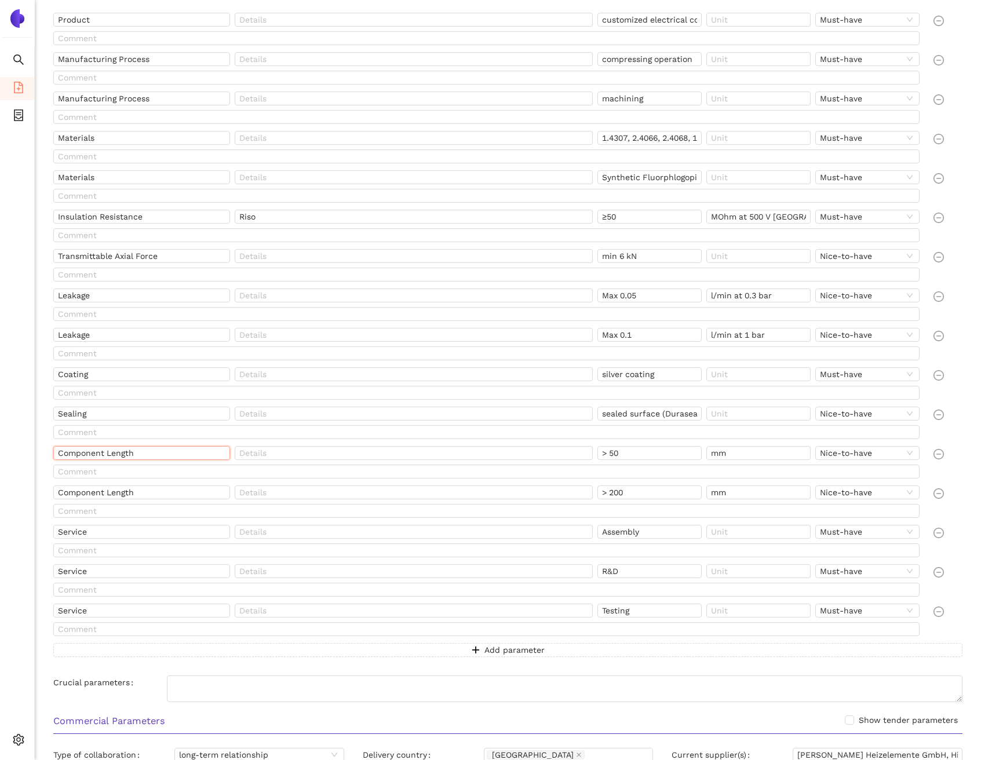
click at [172, 452] on input "Component Length" at bounding box center [141, 453] width 177 height 14
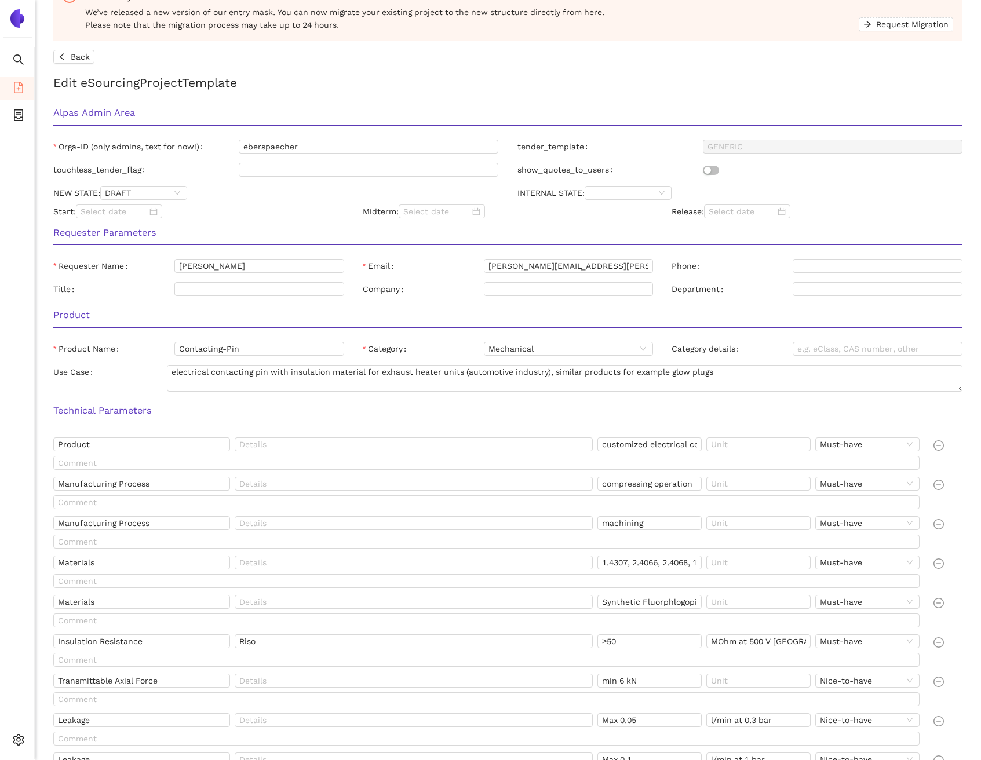
scroll to position [0, 0]
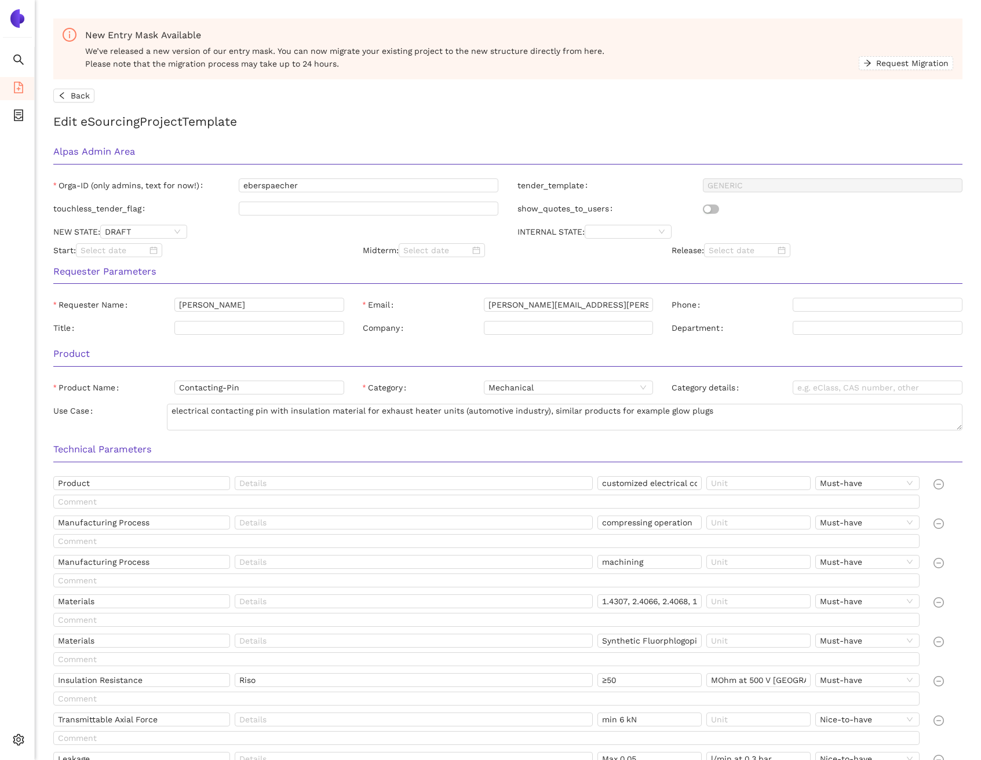
click at [71, 94] on span "Back" at bounding box center [80, 95] width 19 height 13
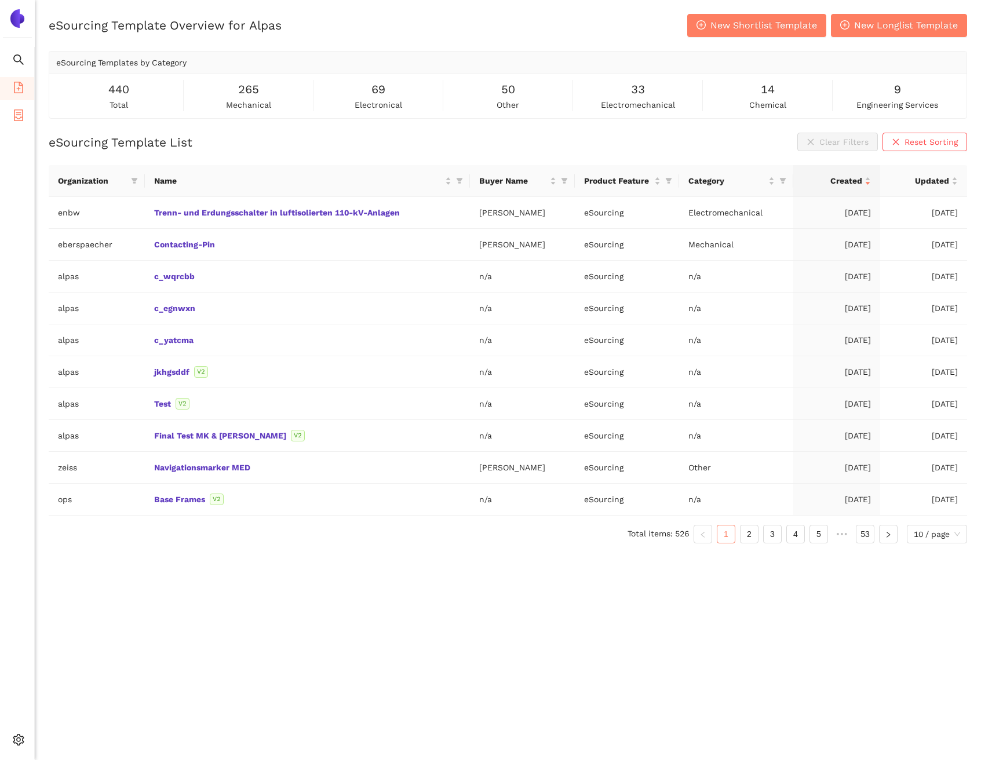
click at [21, 121] on span "container" at bounding box center [19, 116] width 12 height 23
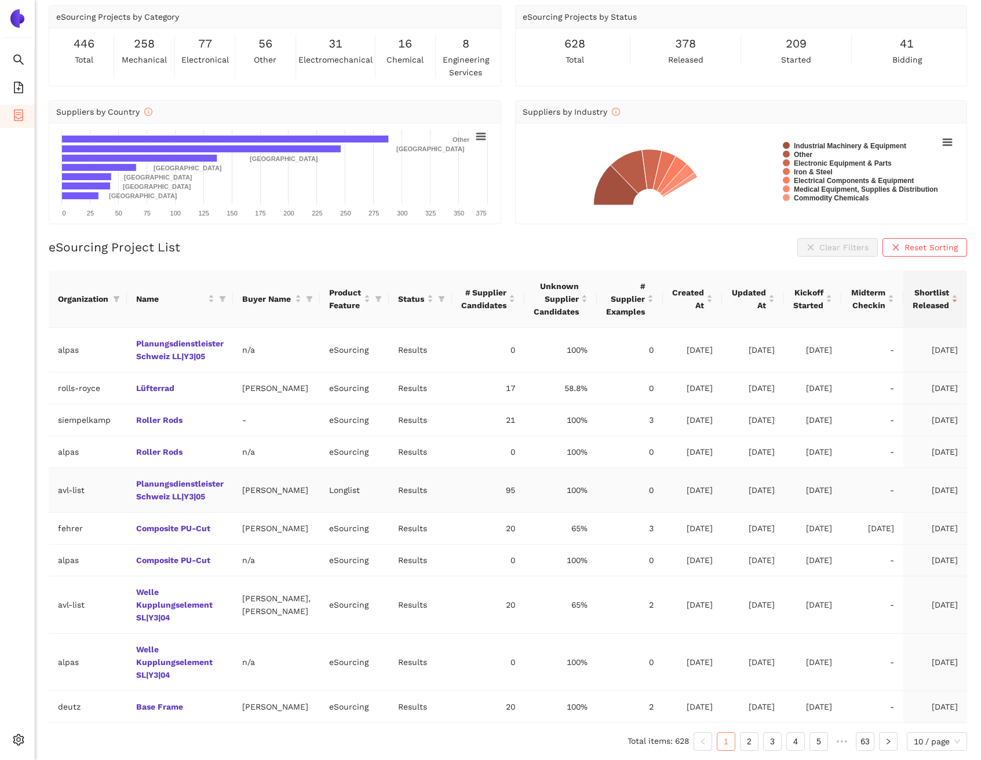
scroll to position [78, 0]
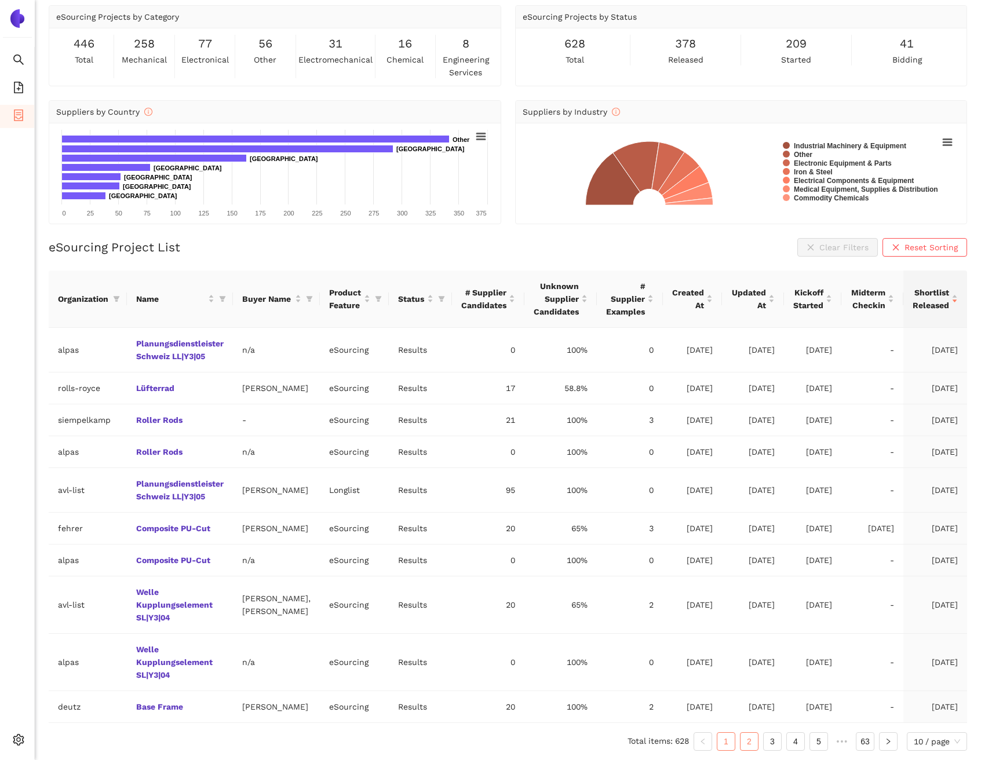
click at [751, 747] on link "2" at bounding box center [748, 741] width 17 height 17
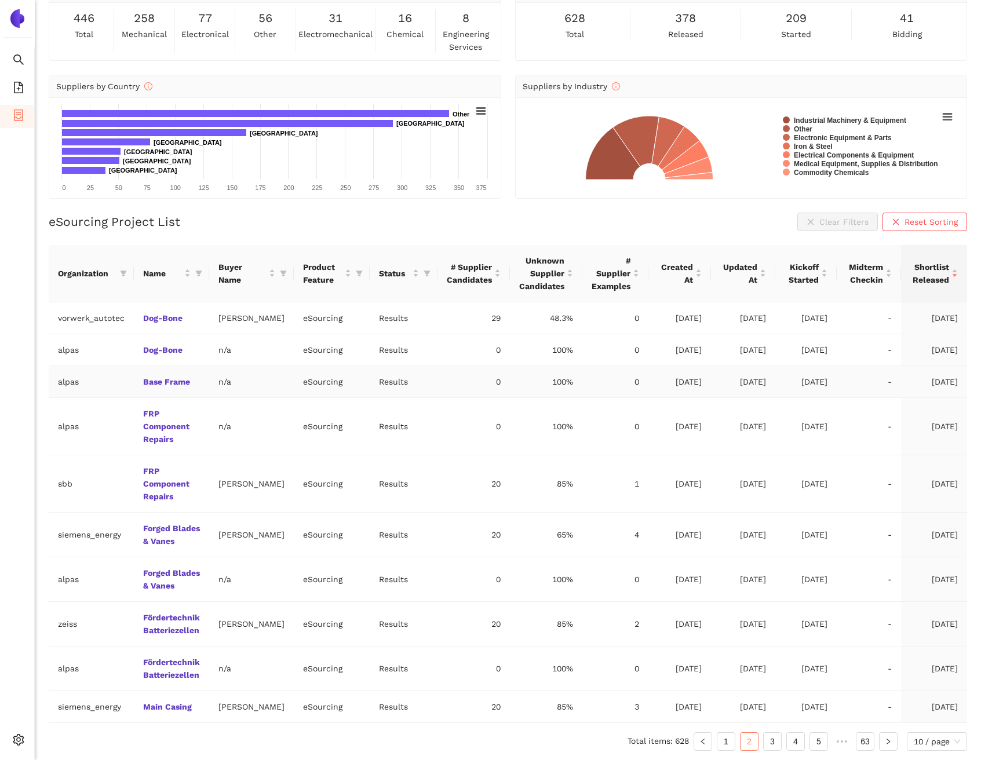
scroll to position [129, 0]
click at [23, 86] on icon "file-add" at bounding box center [19, 88] width 12 height 12
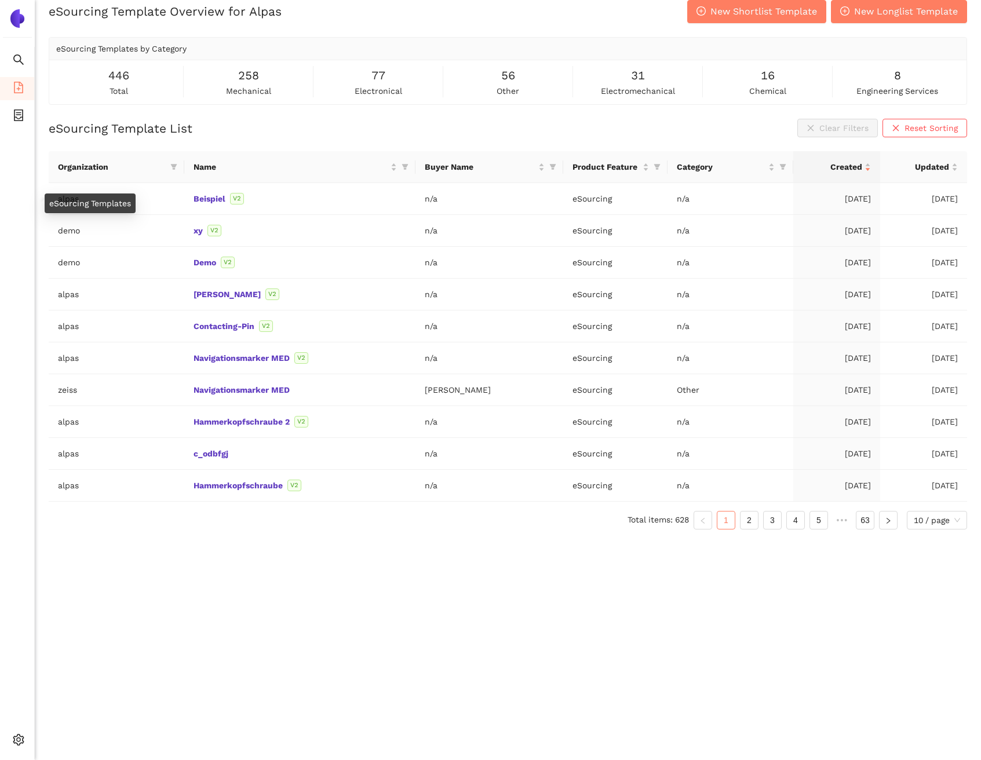
scroll to position [14, 0]
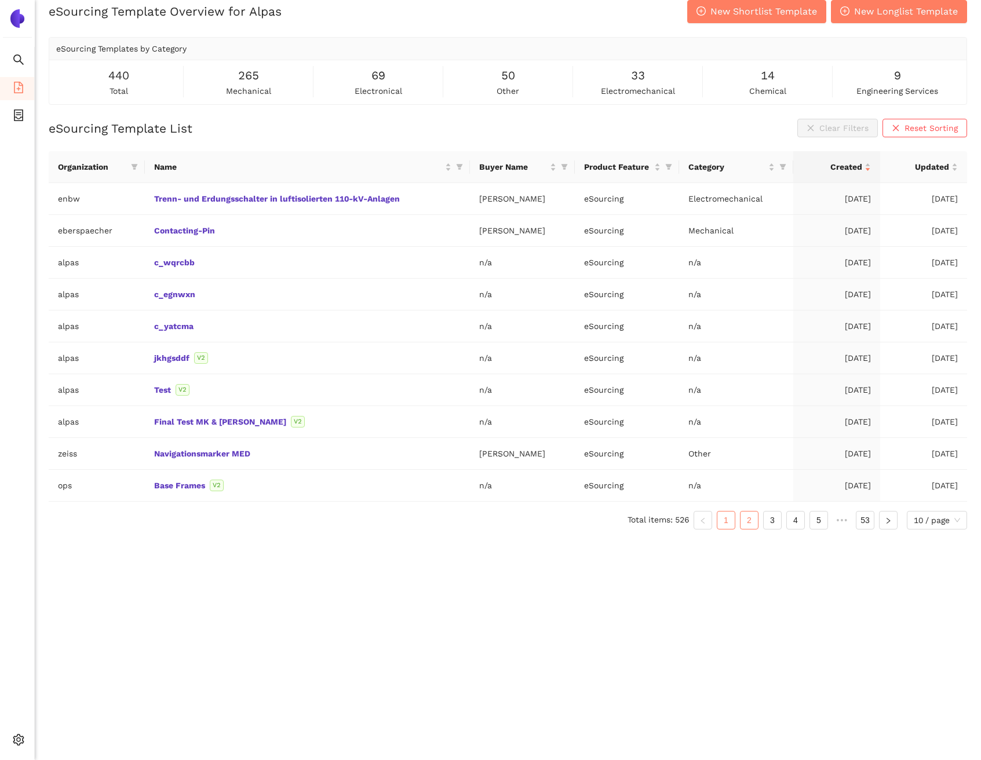
click at [751, 521] on link "2" at bounding box center [748, 520] width 17 height 17
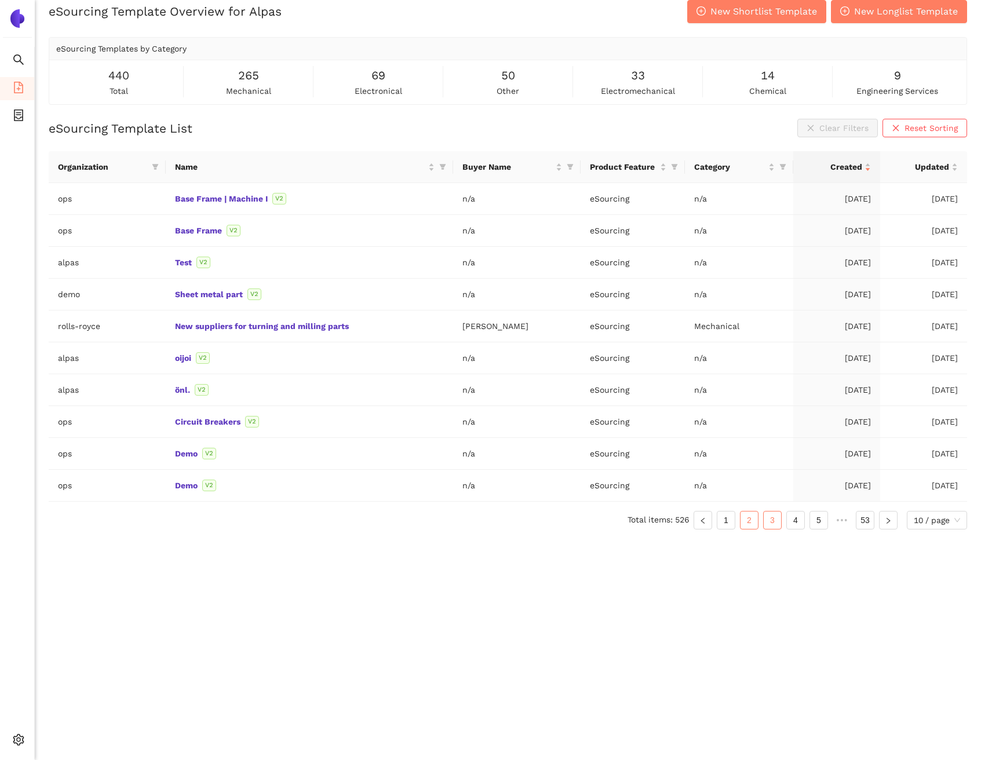
click at [776, 520] on link "3" at bounding box center [772, 520] width 17 height 17
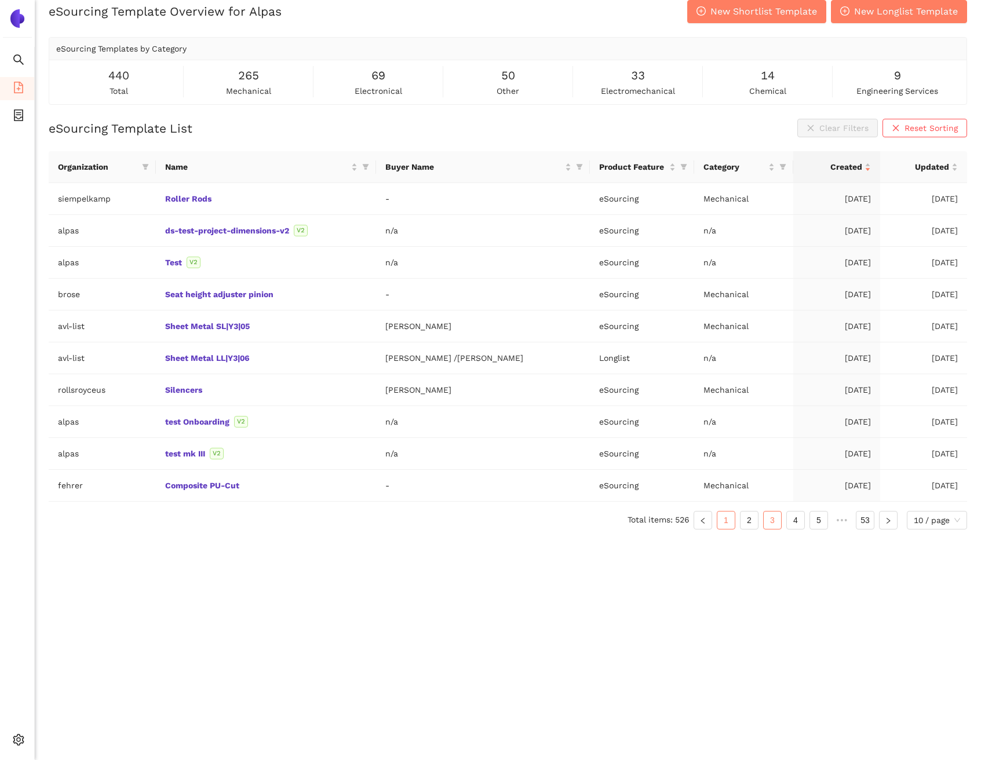
click at [732, 521] on link "1" at bounding box center [725, 520] width 17 height 17
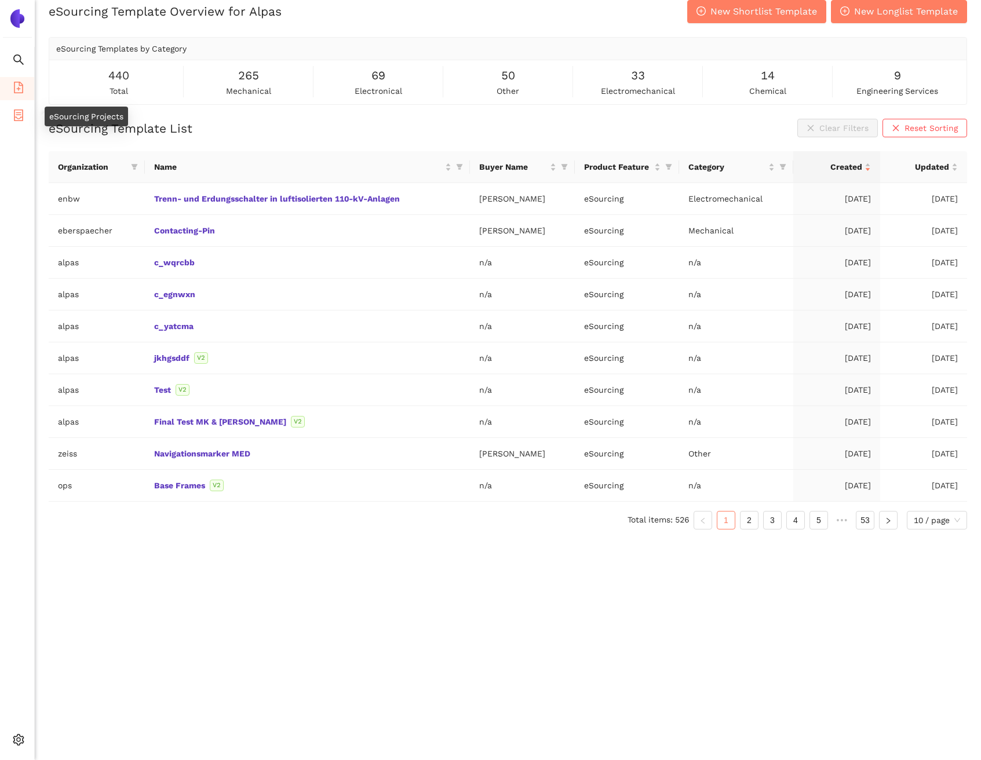
click at [27, 123] on li "eSourcing Projects" at bounding box center [17, 116] width 34 height 23
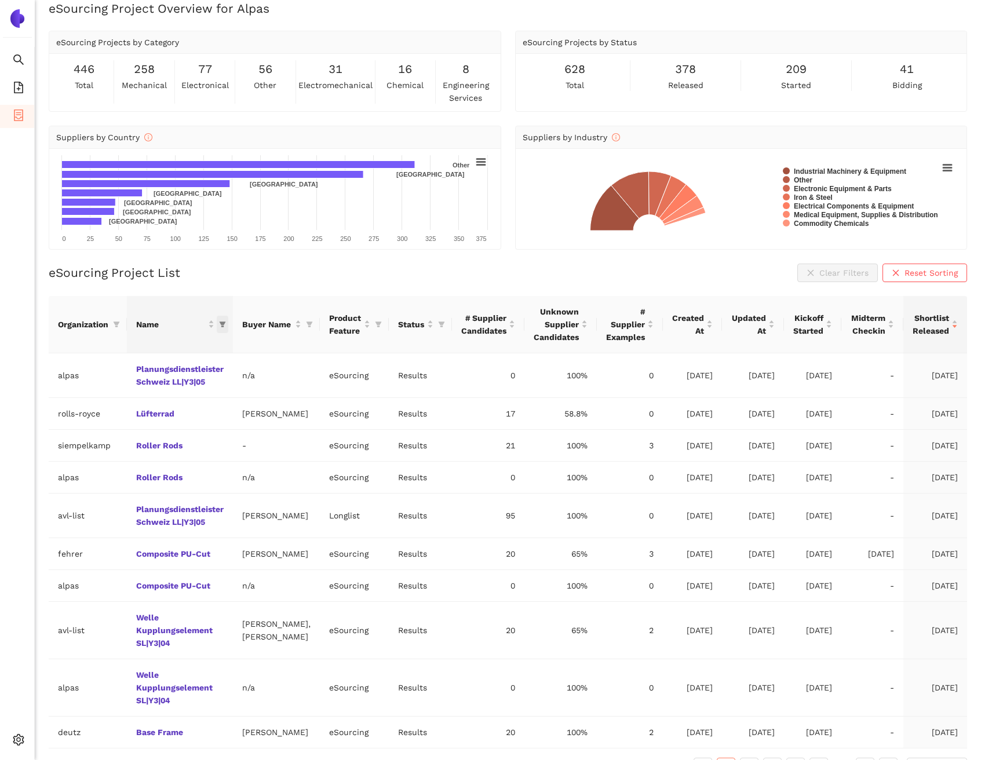
click at [224, 323] on icon "filter" at bounding box center [223, 325] width 6 height 6
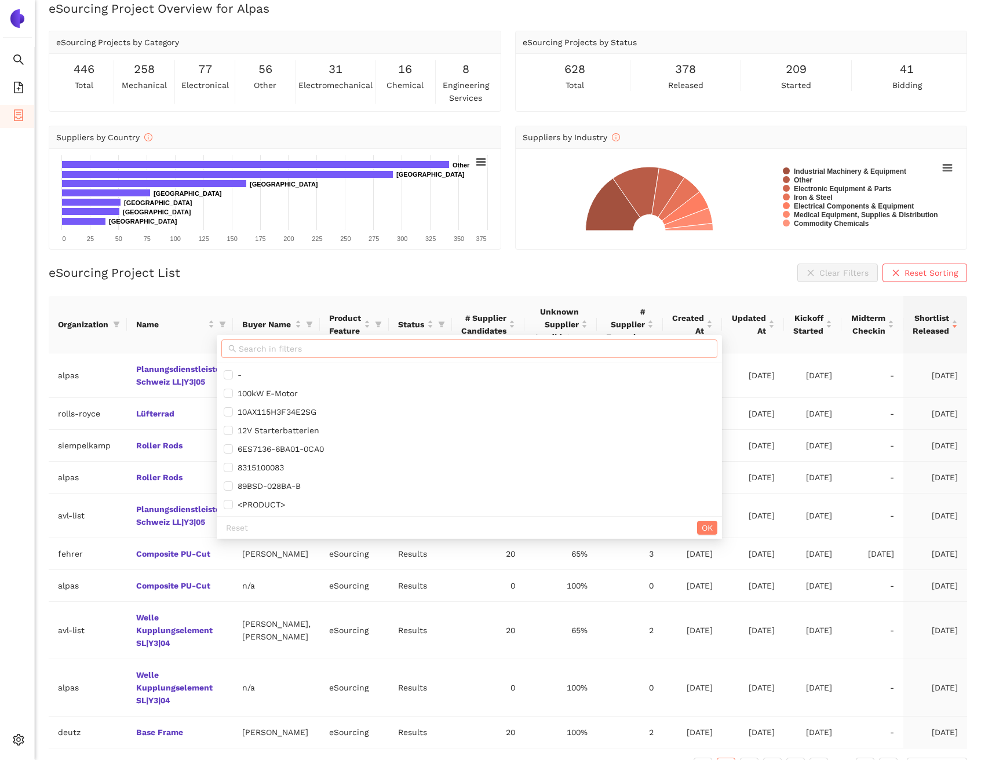
click at [254, 349] on input "text" at bounding box center [475, 348] width 472 height 13
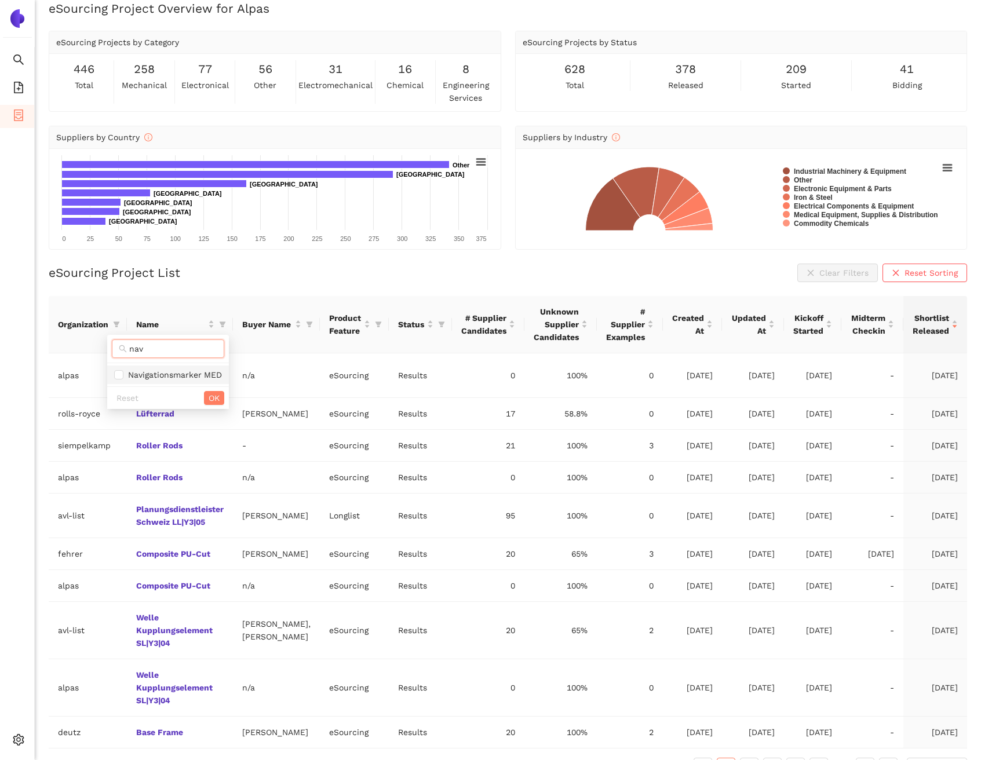
type input "nav"
click at [187, 378] on span "Navigationsmarker MED" at bounding box center [172, 374] width 98 height 9
drag, startPoint x: 177, startPoint y: 353, endPoint x: 105, endPoint y: 348, distance: 72.0
click at [107, 348] on div "nav Navigationsmarker MED Reset OK" at bounding box center [168, 372] width 122 height 74
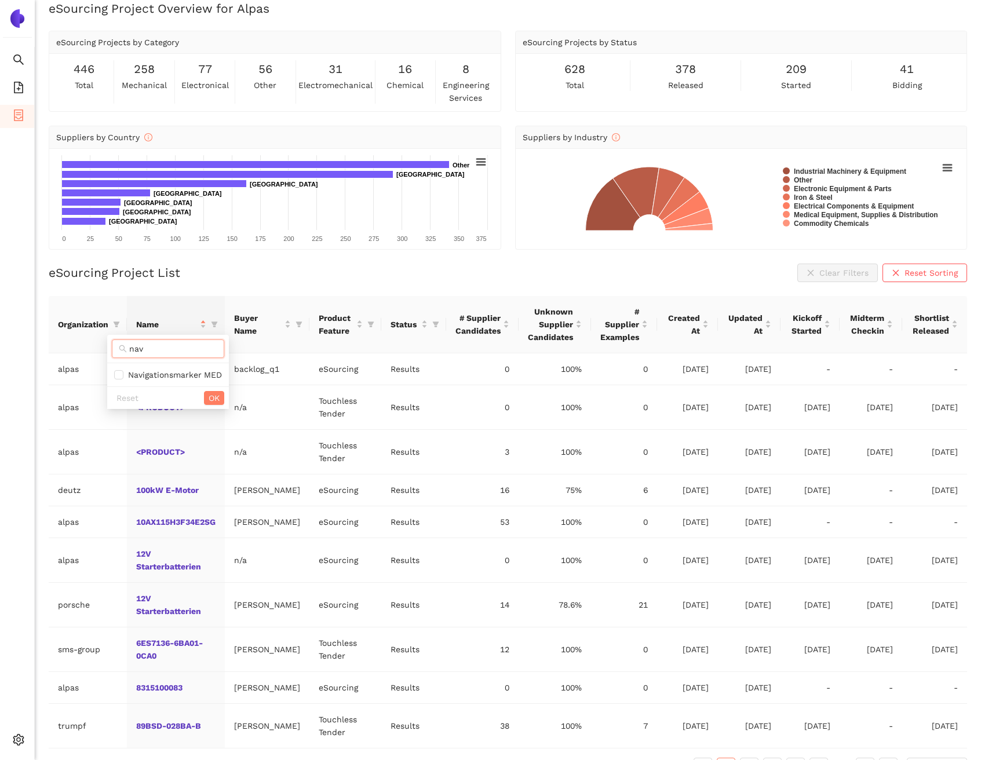
checkbox input "false"
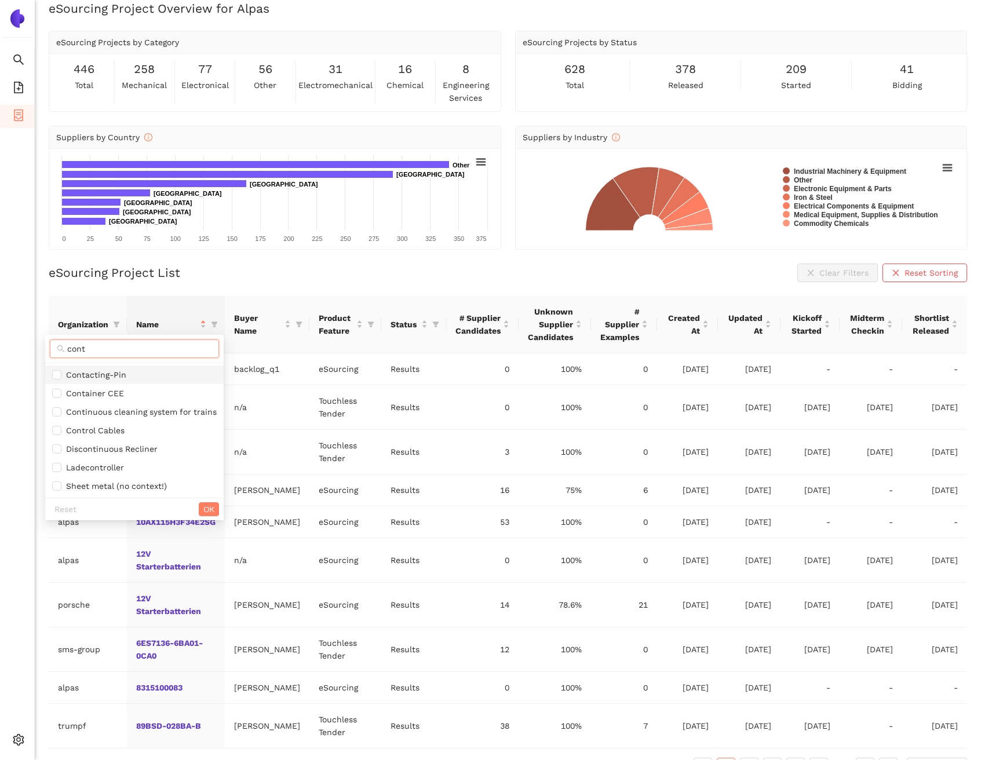
type input "cont"
click at [77, 377] on span "Contacting-Pin" at bounding box center [93, 374] width 65 height 9
checkbox input "true"
click at [204, 508] on span "OK" at bounding box center [208, 509] width 11 height 13
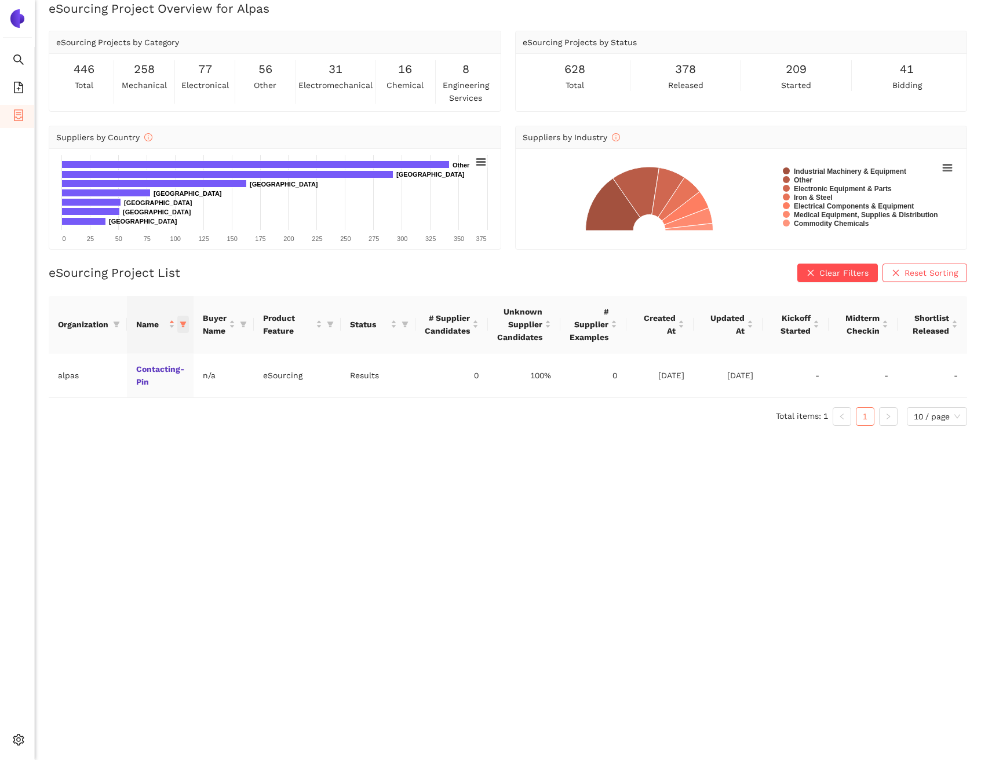
click at [180, 323] on icon "filter" at bounding box center [183, 324] width 7 height 7
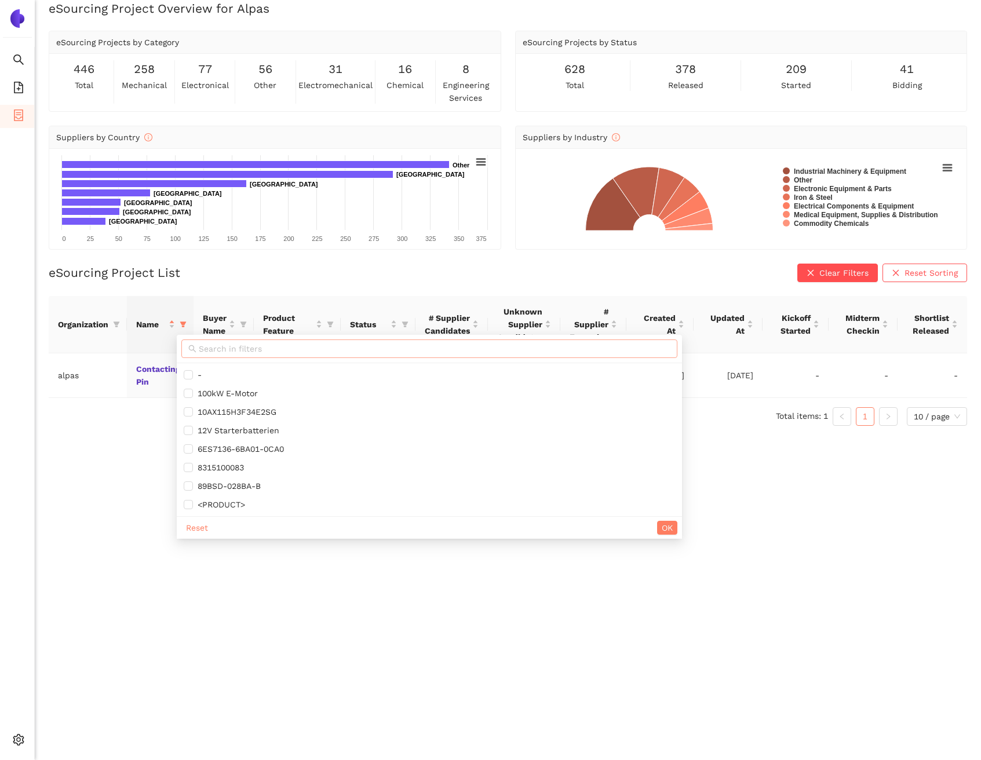
click at [221, 352] on input "text" at bounding box center [435, 348] width 472 height 13
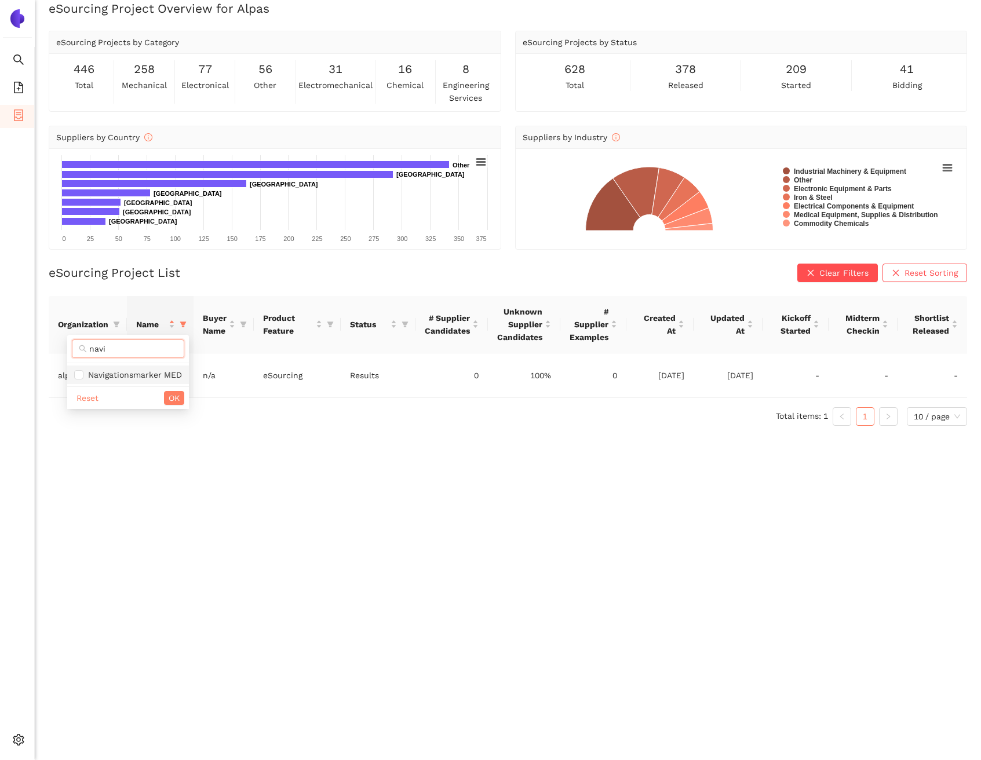
type input "navi"
click at [168, 376] on span "Navigationsmarker MED" at bounding box center [132, 374] width 98 height 9
checkbox input "true"
click at [172, 397] on span "OK" at bounding box center [174, 398] width 11 height 13
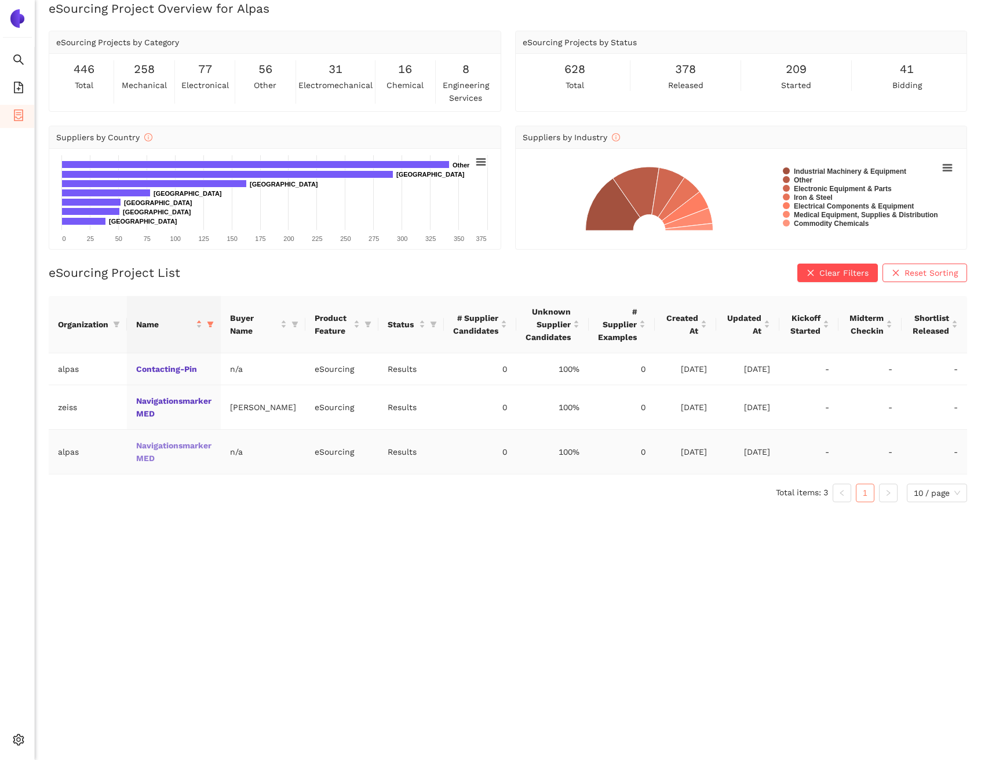
click at [0, 0] on link "Navigationsmarker MED" at bounding box center [0, 0] width 0 height 0
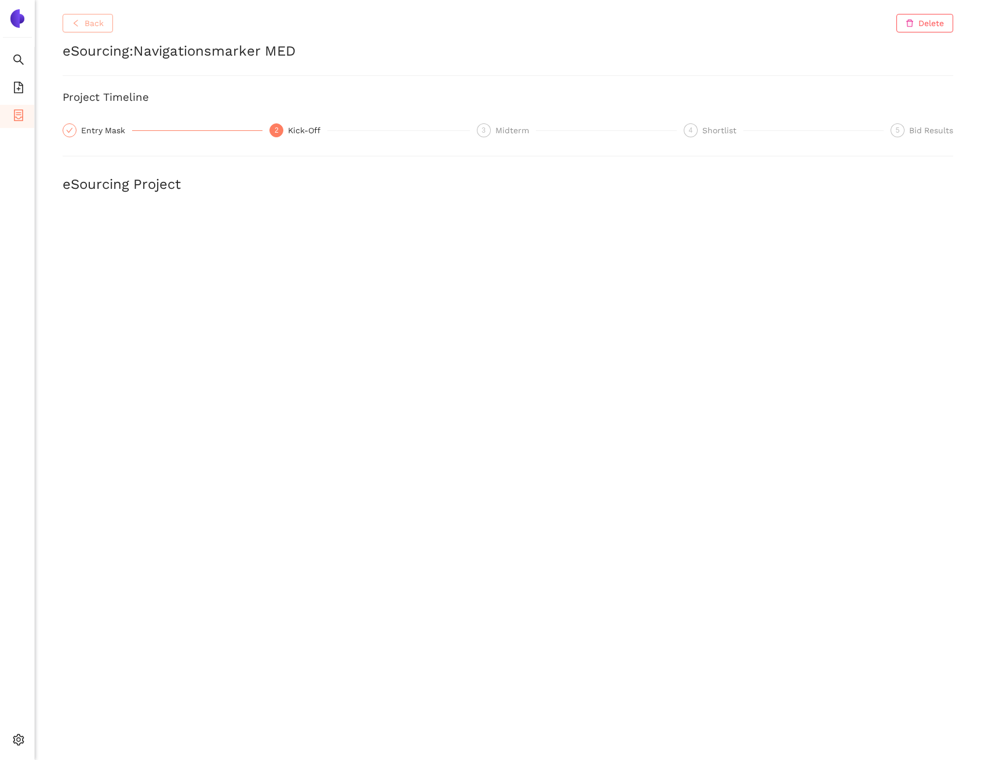
click at [63, 24] on button "Back" at bounding box center [88, 23] width 50 height 19
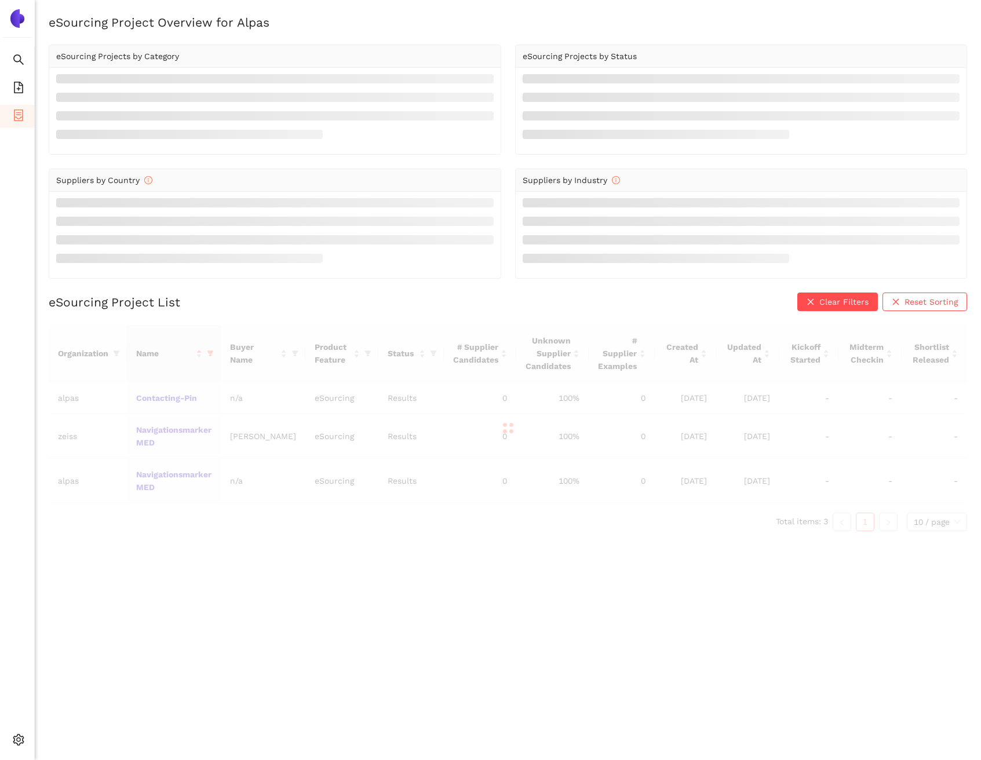
scroll to position [14, 0]
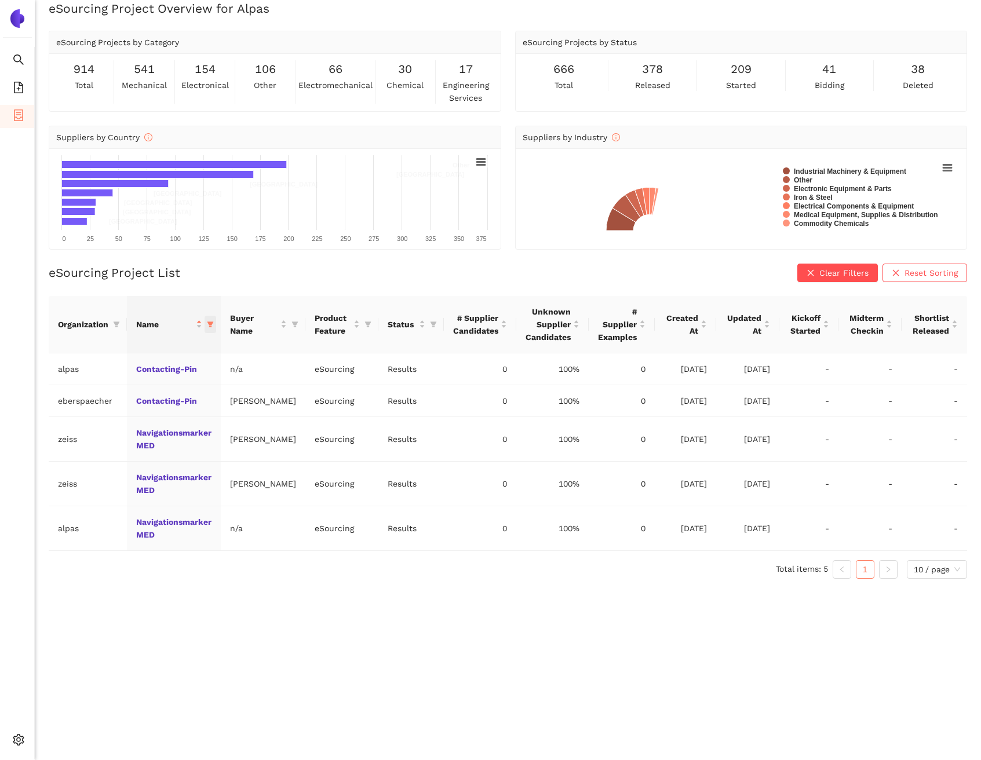
click at [211, 329] on span at bounding box center [211, 324] width 12 height 17
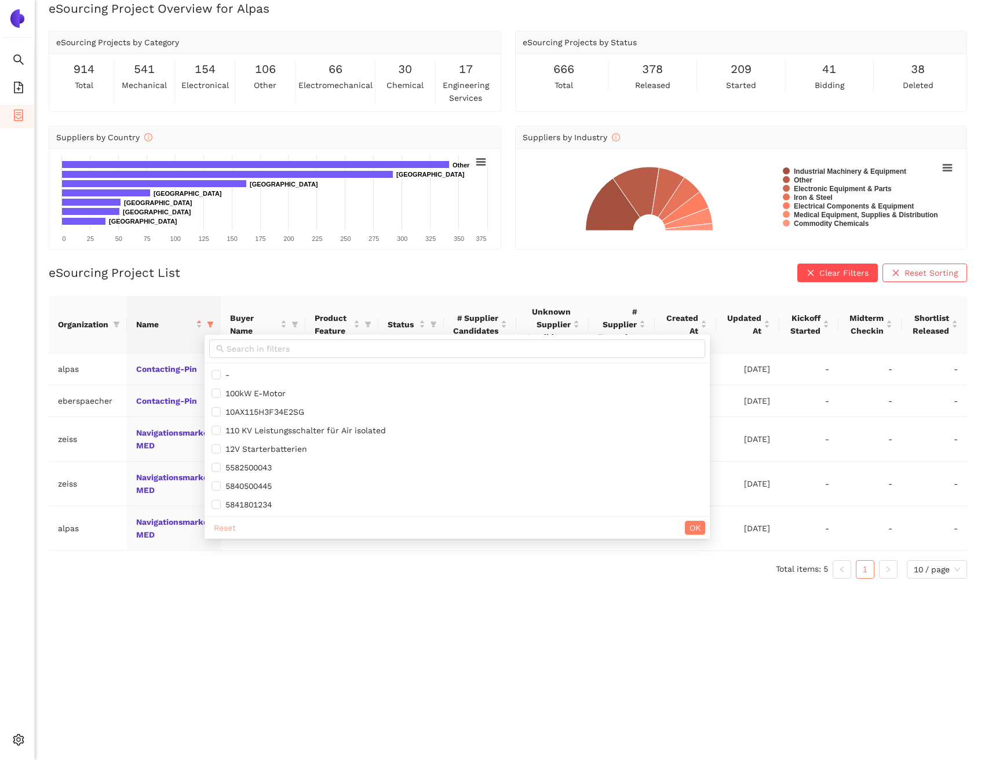
click at [219, 525] on span "Reset" at bounding box center [225, 527] width 22 height 13
checkbox input "false"
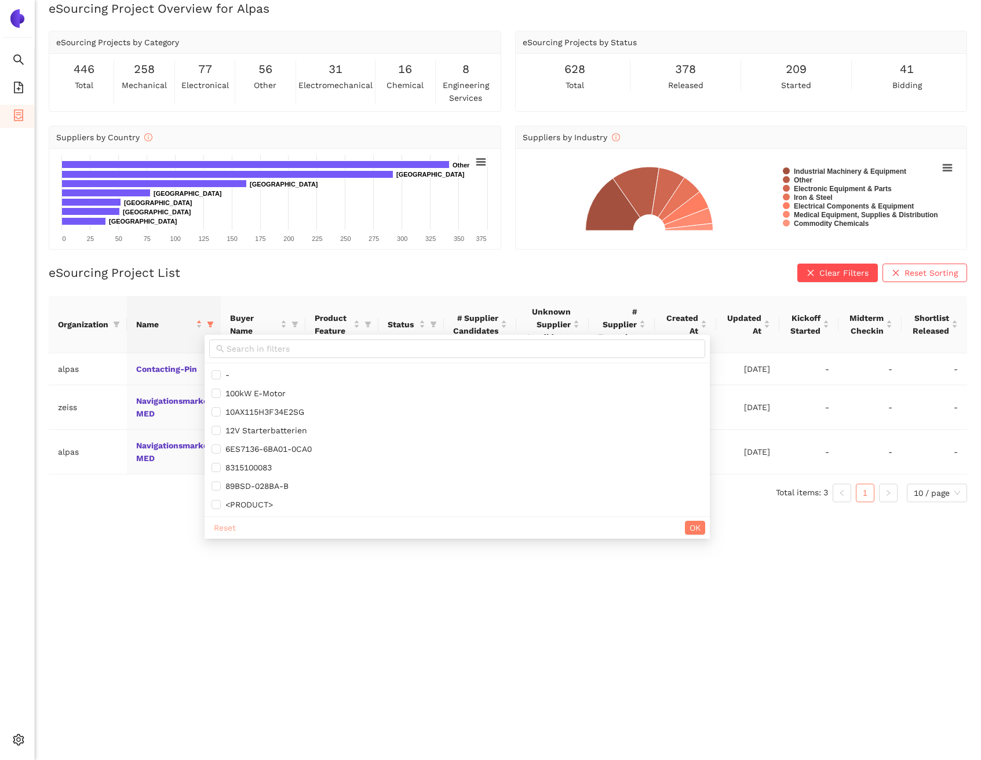
click at [214, 525] on span "Reset" at bounding box center [225, 527] width 22 height 13
checkbox input "false"
click at [701, 523] on span "OK" at bounding box center [694, 527] width 11 height 13
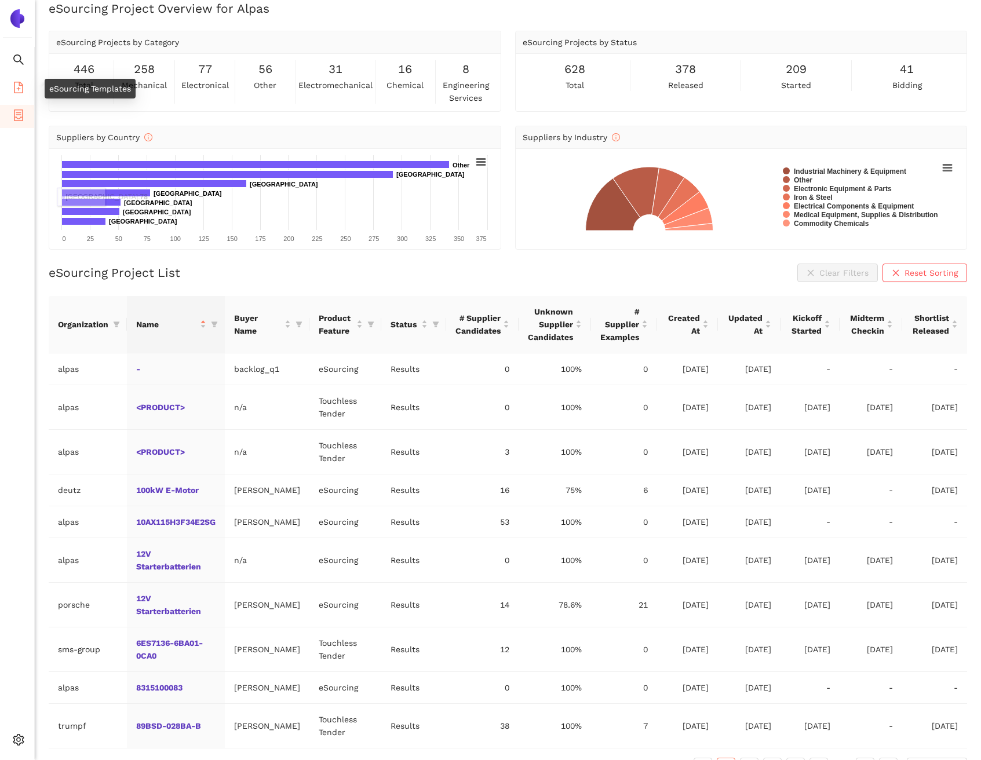
click at [20, 89] on icon "file-add" at bounding box center [19, 88] width 12 height 12
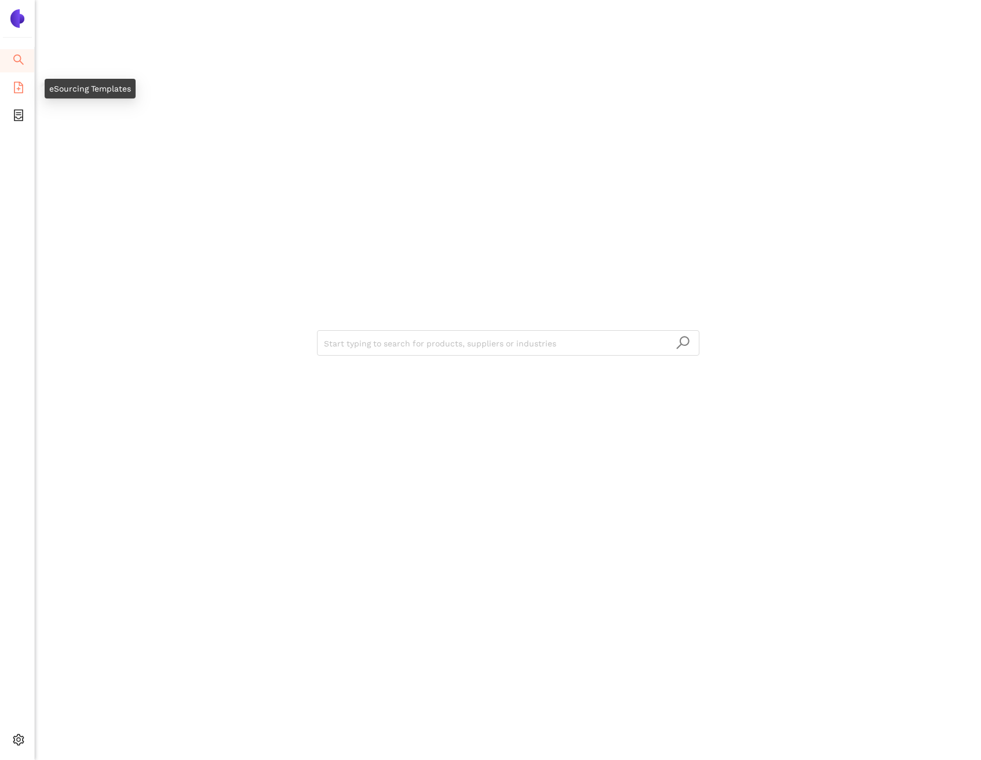
click at [20, 92] on icon "file-add" at bounding box center [18, 88] width 9 height 12
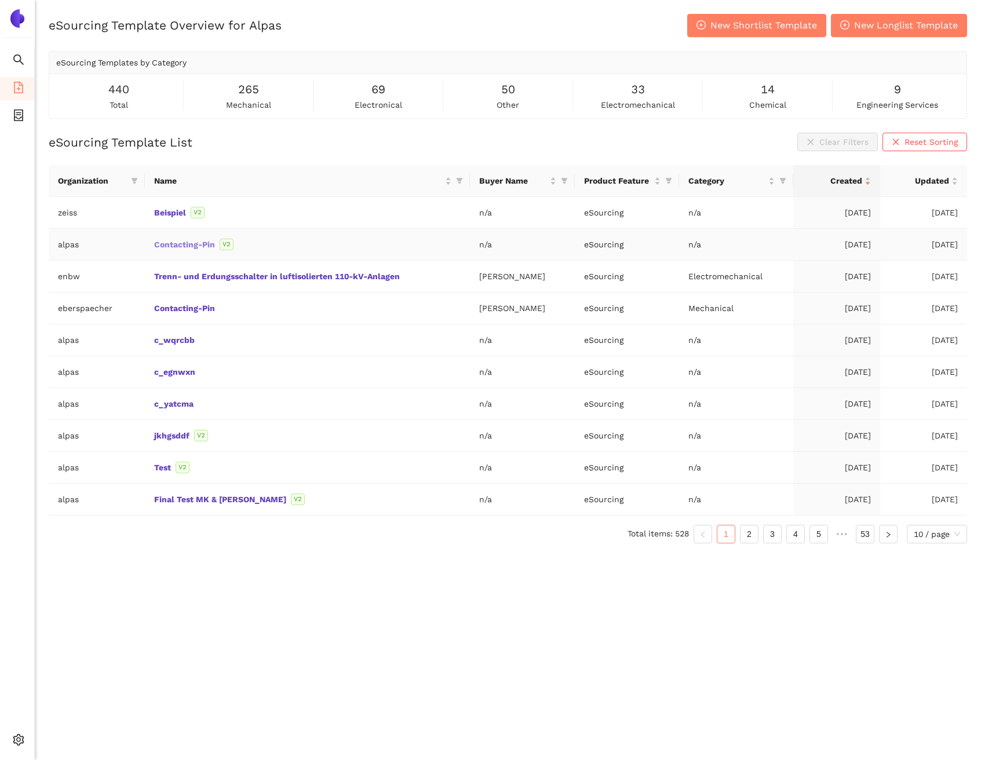
click at [0, 0] on link "Contacting-Pin" at bounding box center [0, 0] width 0 height 0
